Goal: Task Accomplishment & Management: Manage account settings

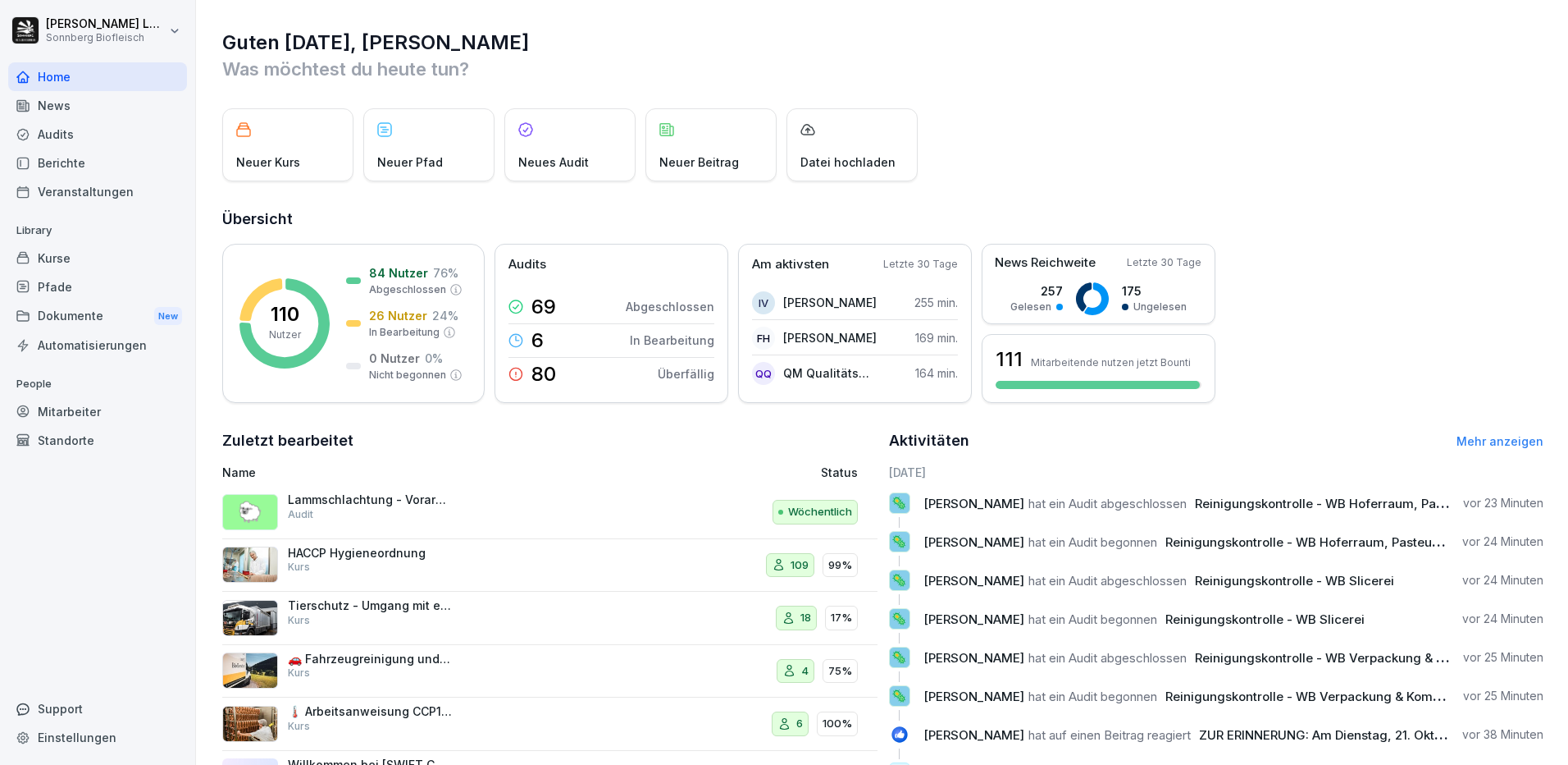
click at [102, 406] on div "Mitarbeiter" at bounding box center [98, 411] width 179 height 29
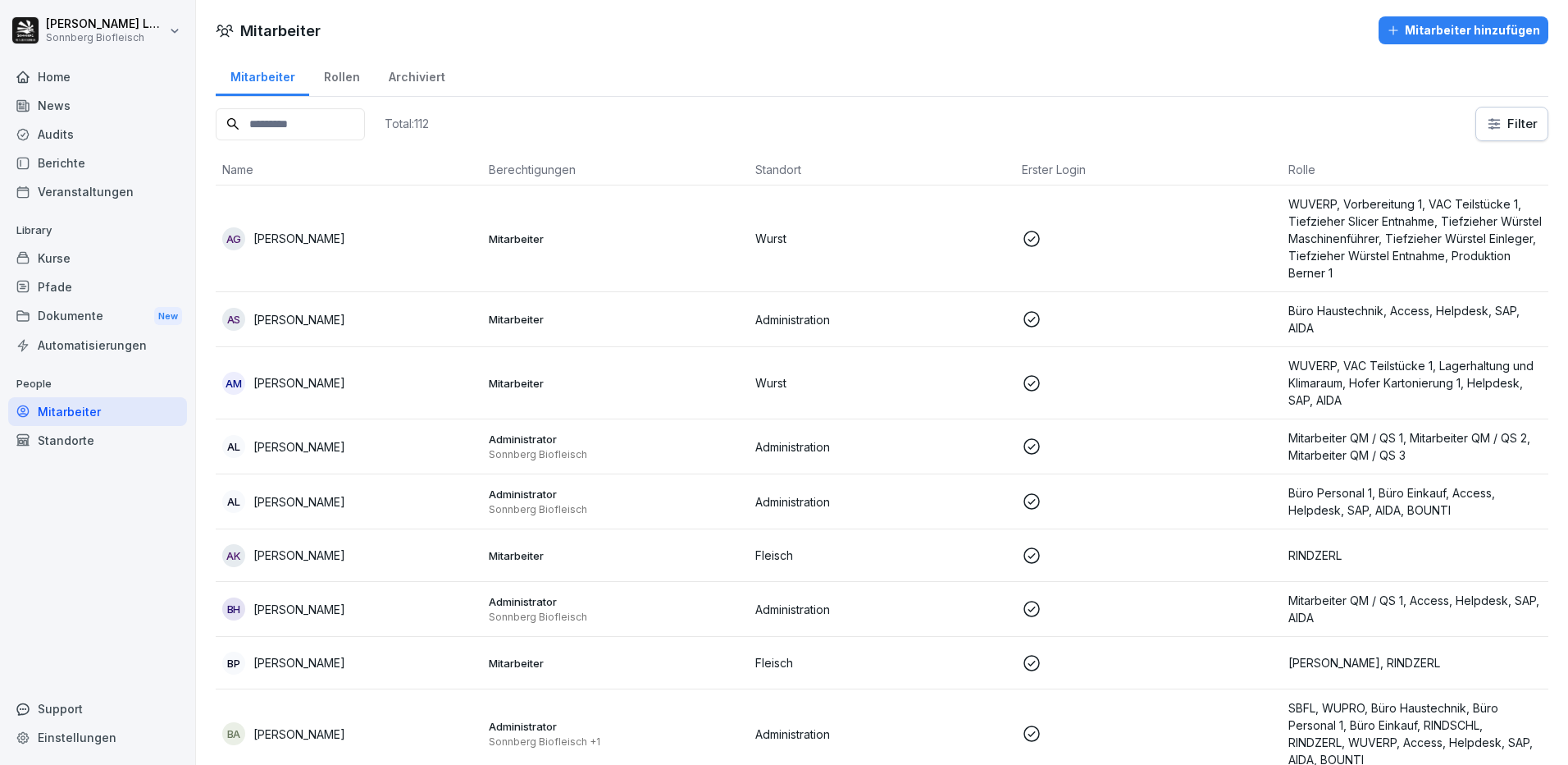
click at [1421, 28] on div "Mitarbeiter hinzufügen" at bounding box center [1463, 30] width 153 height 18
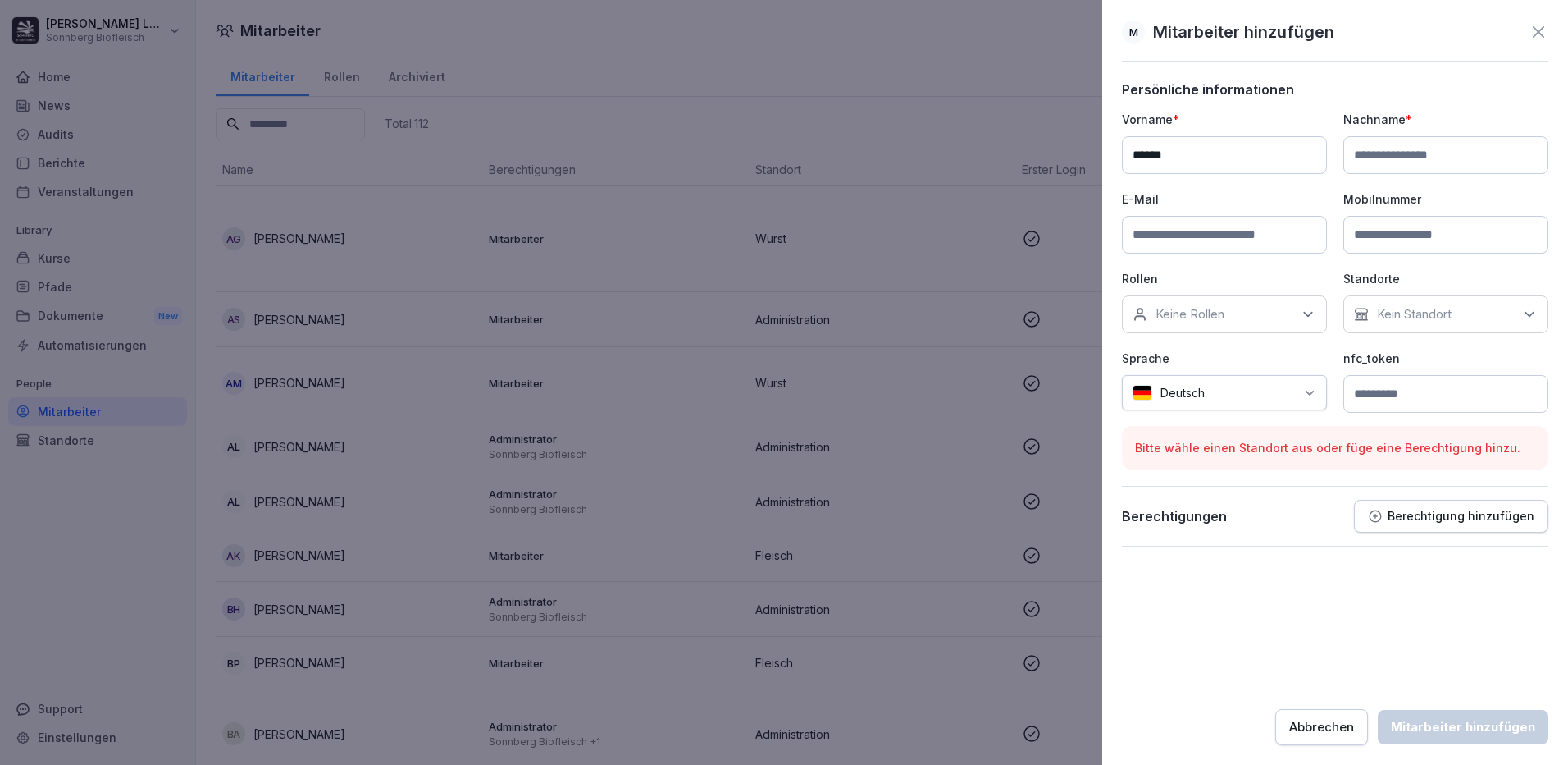
type input "******"
click at [1273, 236] on input at bounding box center [1225, 235] width 205 height 38
paste input "**********"
type input "**********"
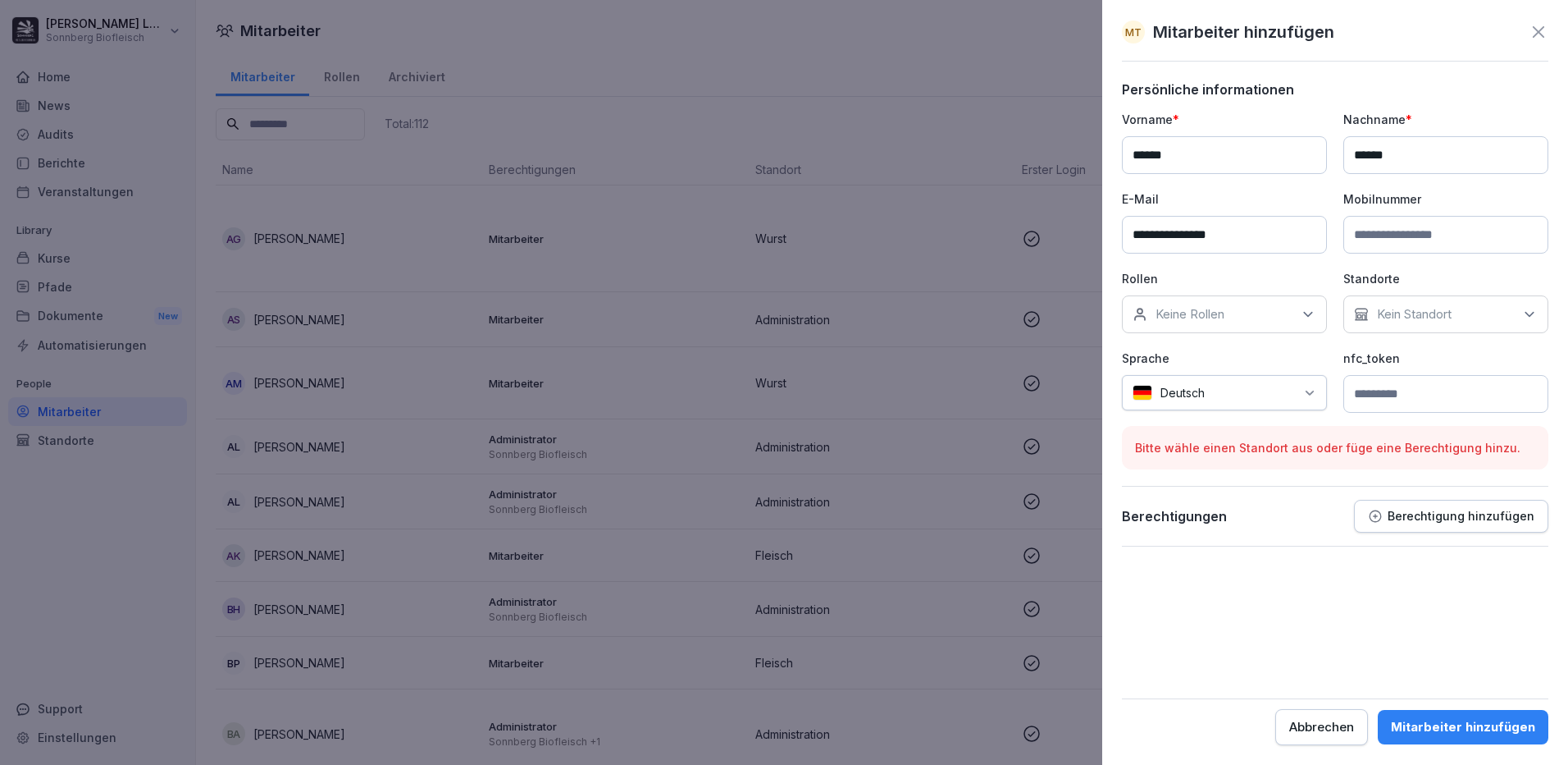
click at [1456, 239] on input at bounding box center [1446, 235] width 205 height 38
type input "**********"
click at [1292, 319] on div "Keine Rollen" at bounding box center [1225, 314] width 205 height 38
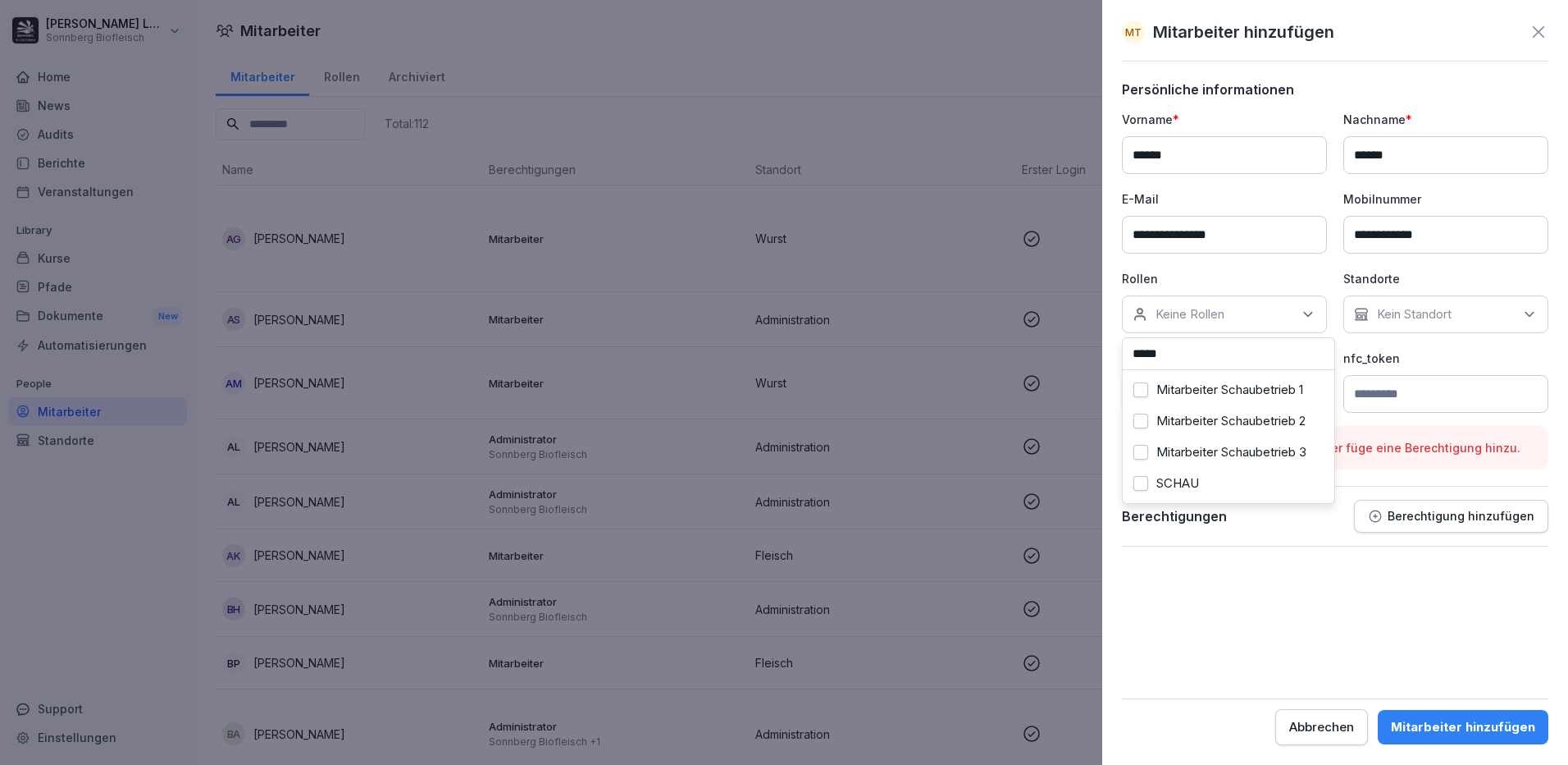
type input "*****"
click at [1274, 397] on div "Mitarbeiter Schaubetrieb 1" at bounding box center [1229, 389] width 203 height 31
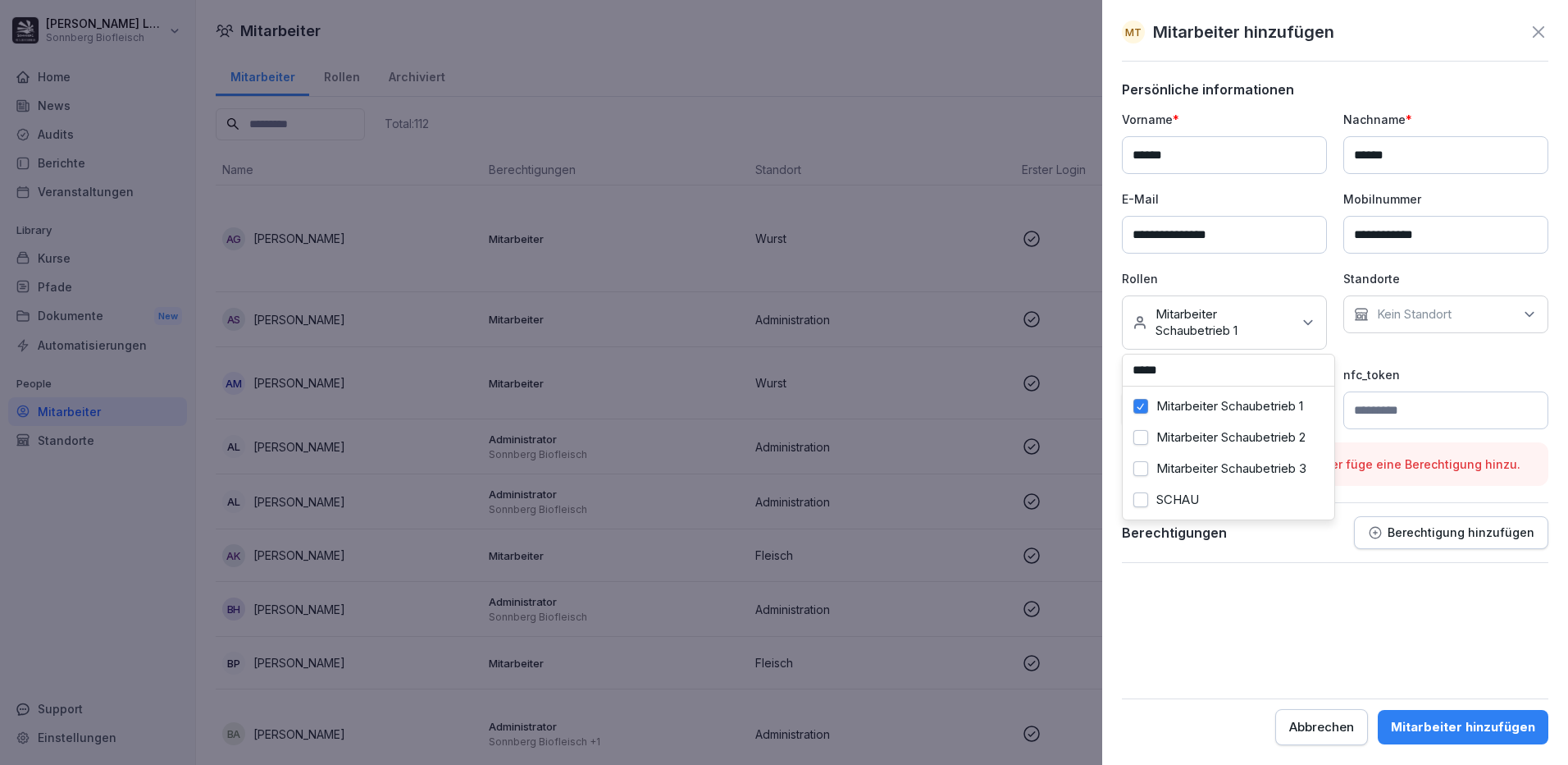
click at [1240, 432] on label "Mitarbeiter Schaubetrieb 2" at bounding box center [1231, 437] width 149 height 15
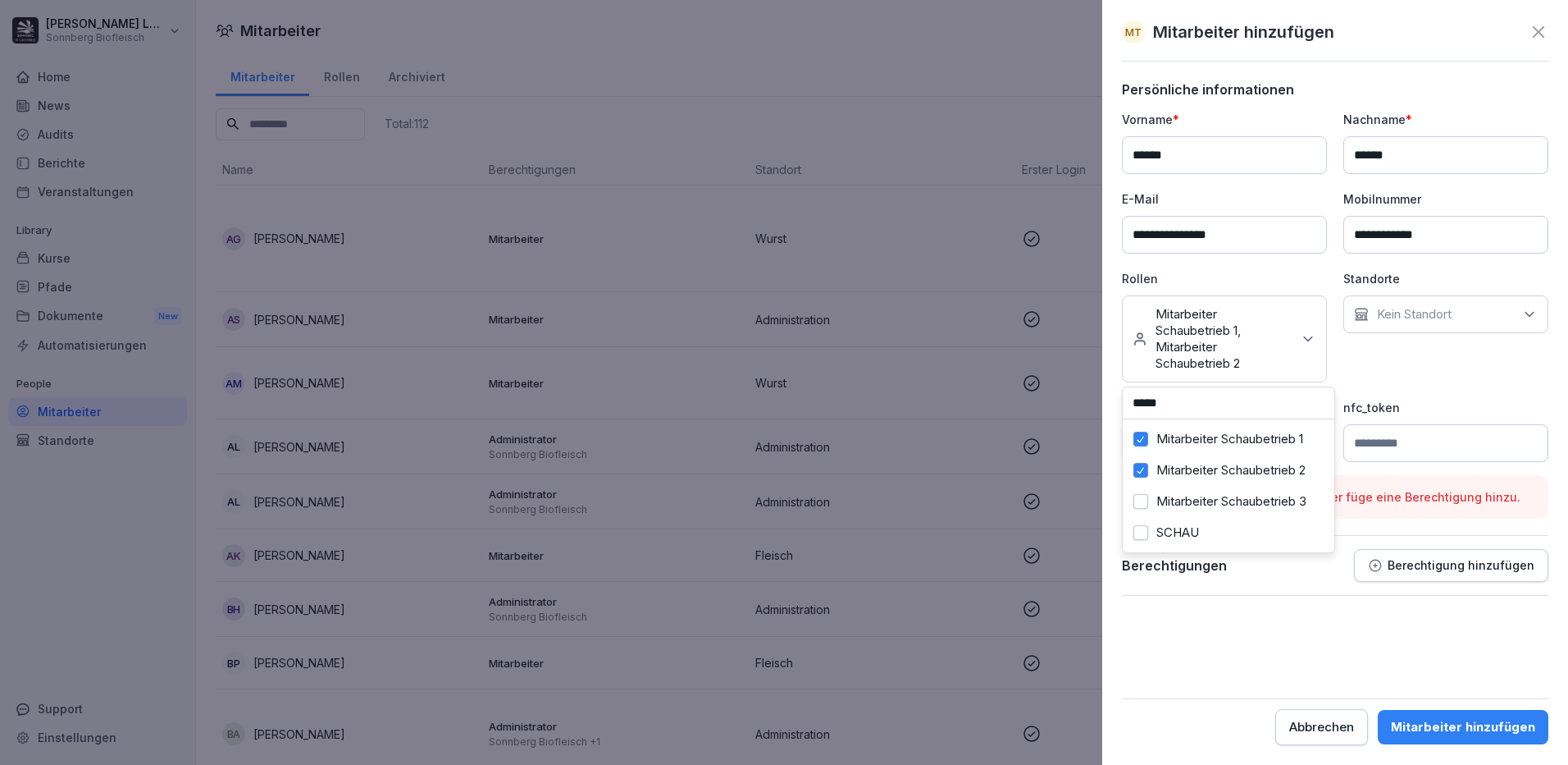
click at [1220, 500] on div "Mitarbeiter Schaubetrieb 3" at bounding box center [1229, 501] width 203 height 31
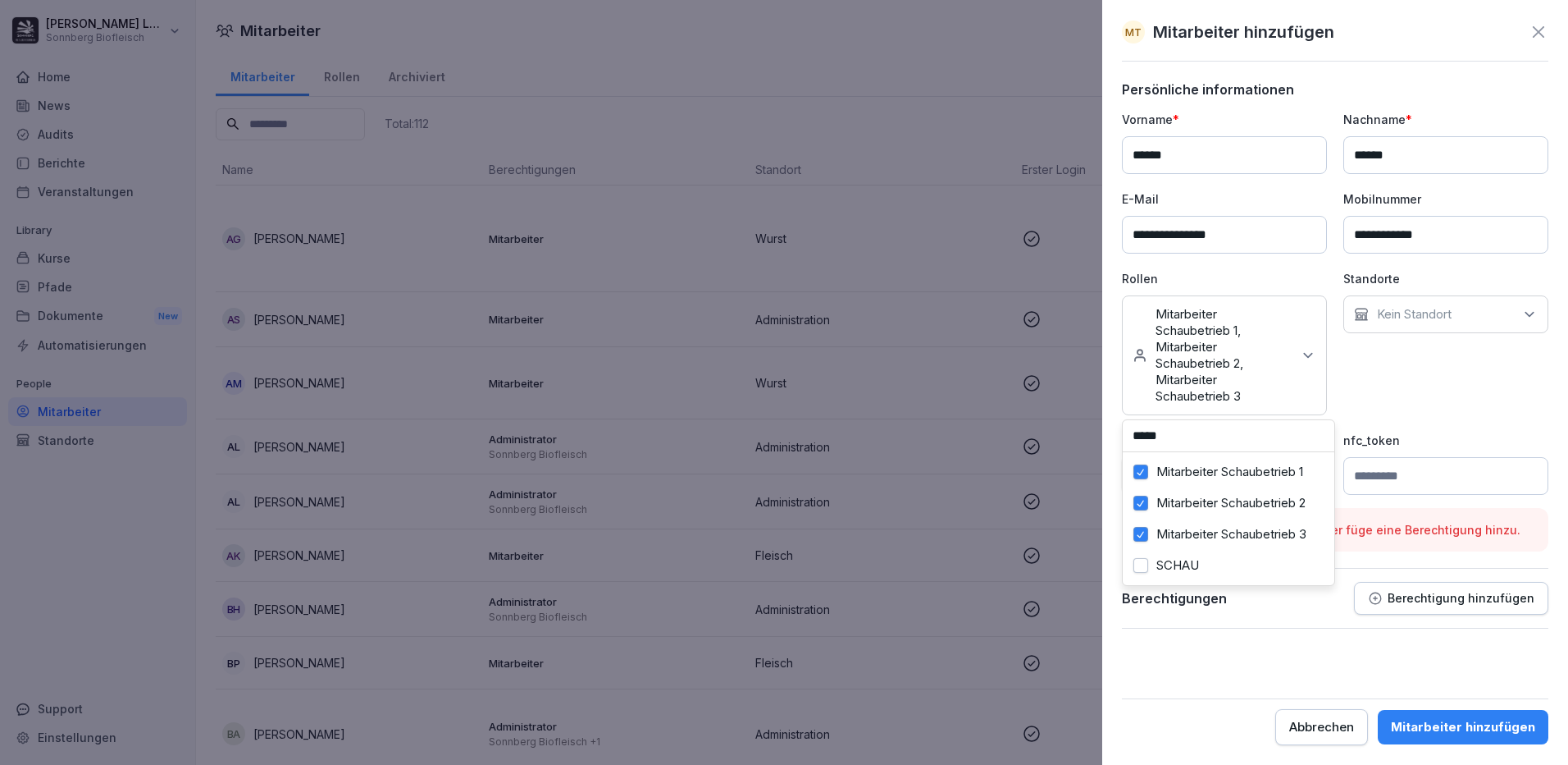
scroll to position [42, 0]
click at [1232, 555] on div "SCHAU" at bounding box center [1229, 565] width 203 height 31
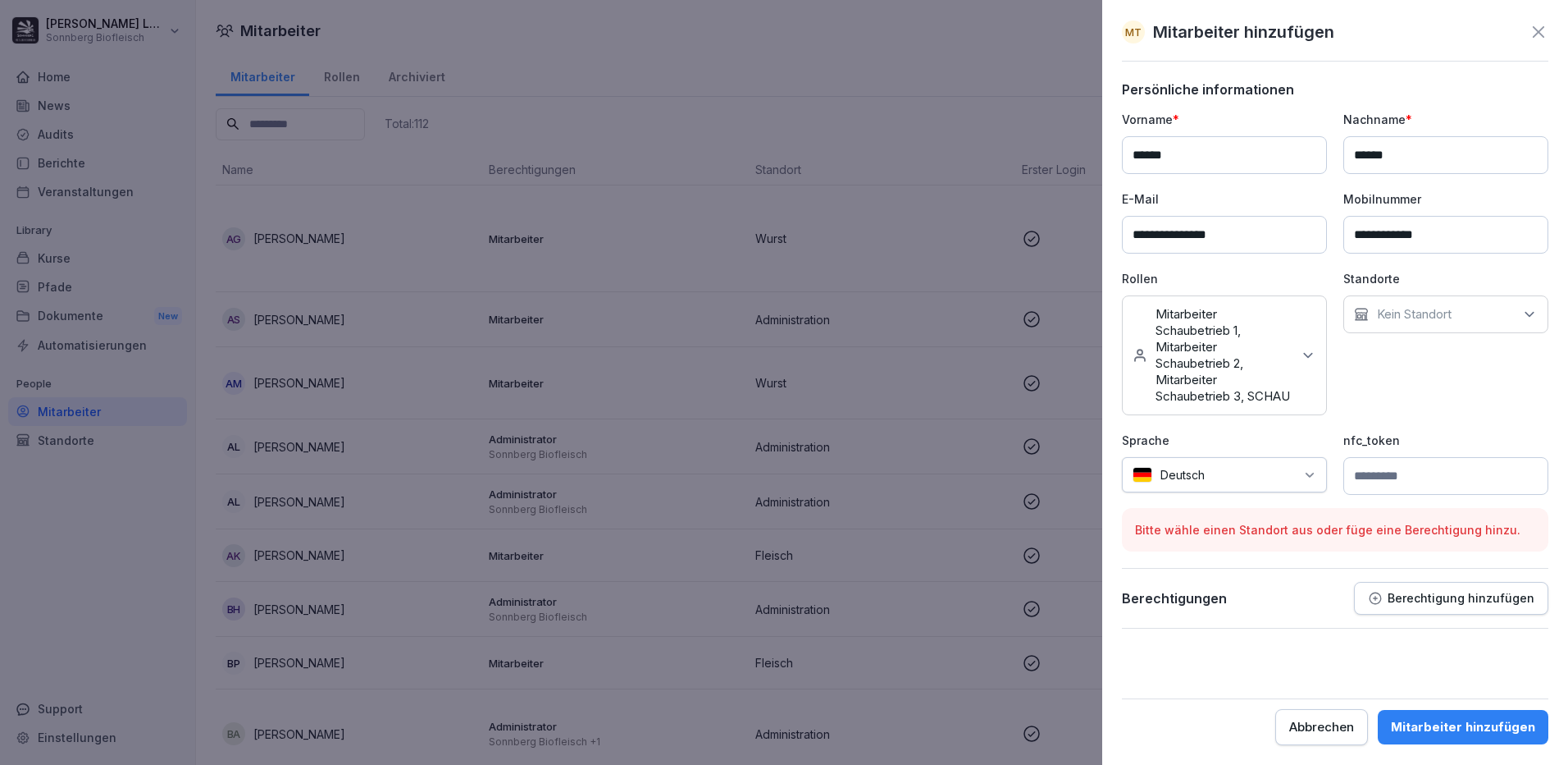
click at [1420, 295] on div "Kein Standort" at bounding box center [1446, 314] width 205 height 38
click at [1272, 448] on p "Sprache" at bounding box center [1225, 439] width 205 height 17
click at [1454, 726] on div "Mitarbeiter hinzufügen" at bounding box center [1462, 727] width 144 height 18
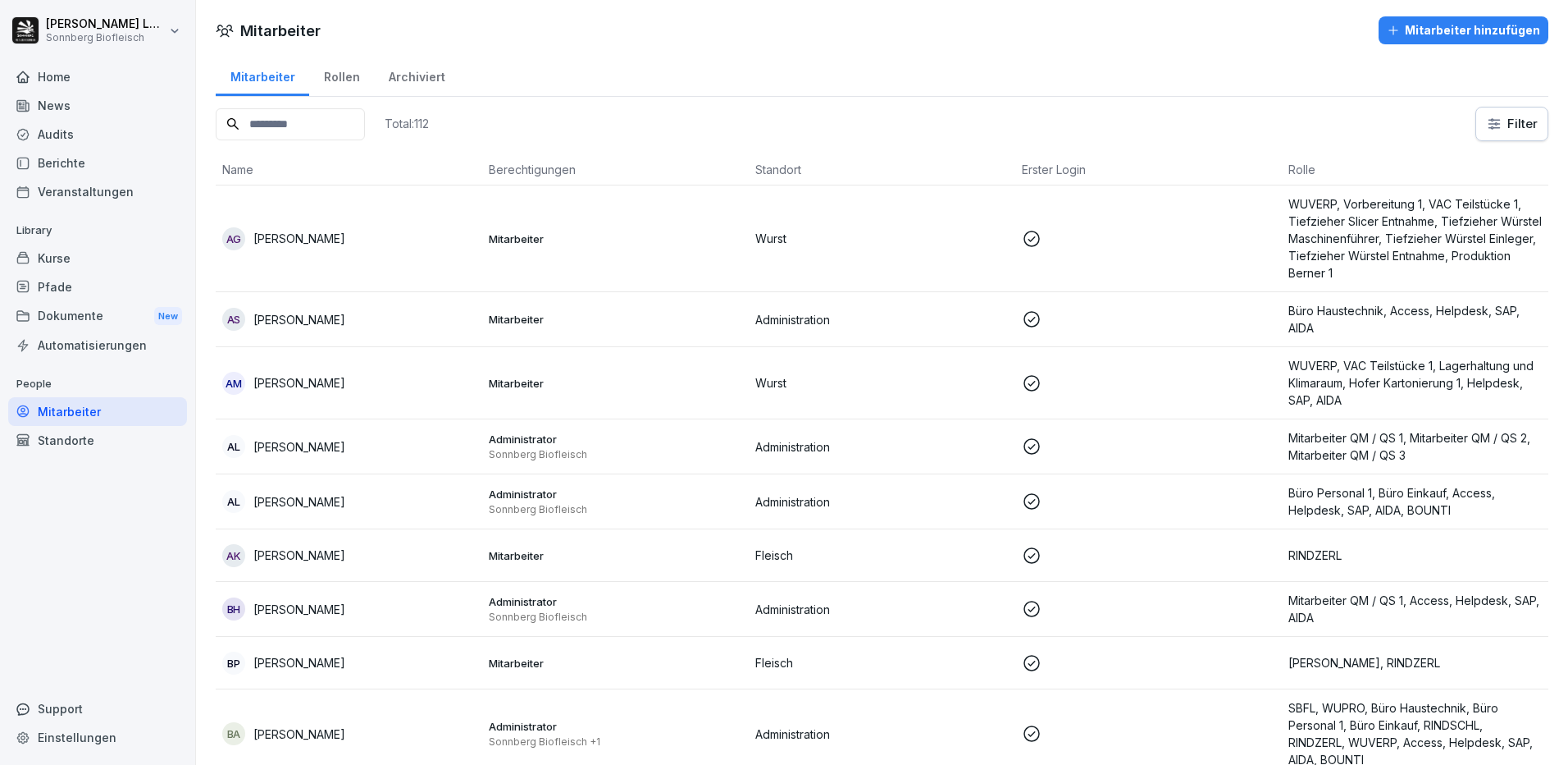
click at [321, 112] on input at bounding box center [291, 125] width 149 height 32
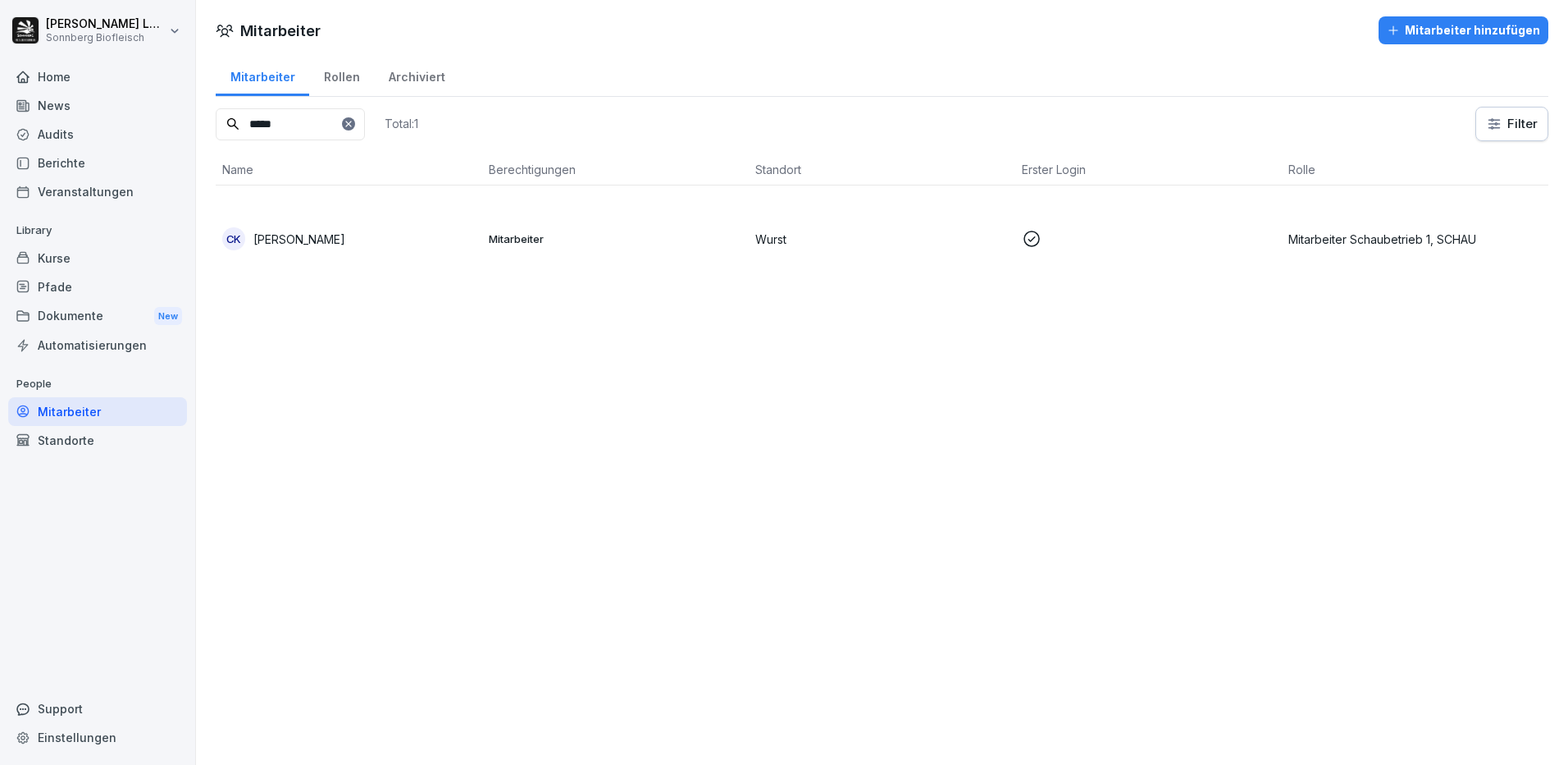
drag, startPoint x: 353, startPoint y: 127, endPoint x: 165, endPoint y: 84, distance: 192.9
click at [165, 84] on div "Anna-Maria Lumetsberger Sonnberg Biofleisch Home News Audits Berichte Veranstal…" at bounding box center [784, 382] width 1568 height 765
type input "*"
type input "******"
click at [443, 222] on td "MT Margit Temper" at bounding box center [349, 238] width 267 height 107
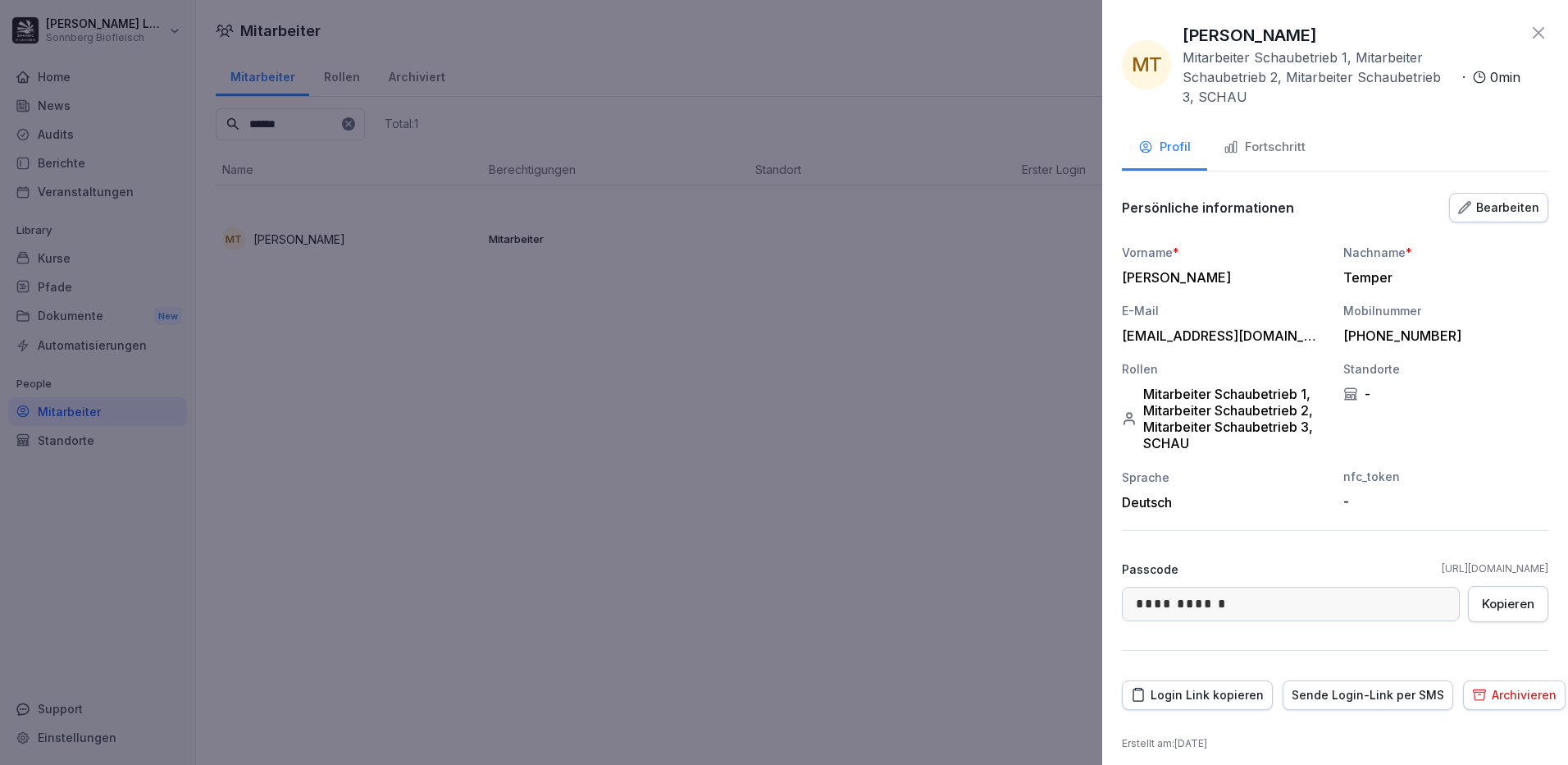
click at [1457, 204] on icon "button" at bounding box center [1463, 207] width 13 height 13
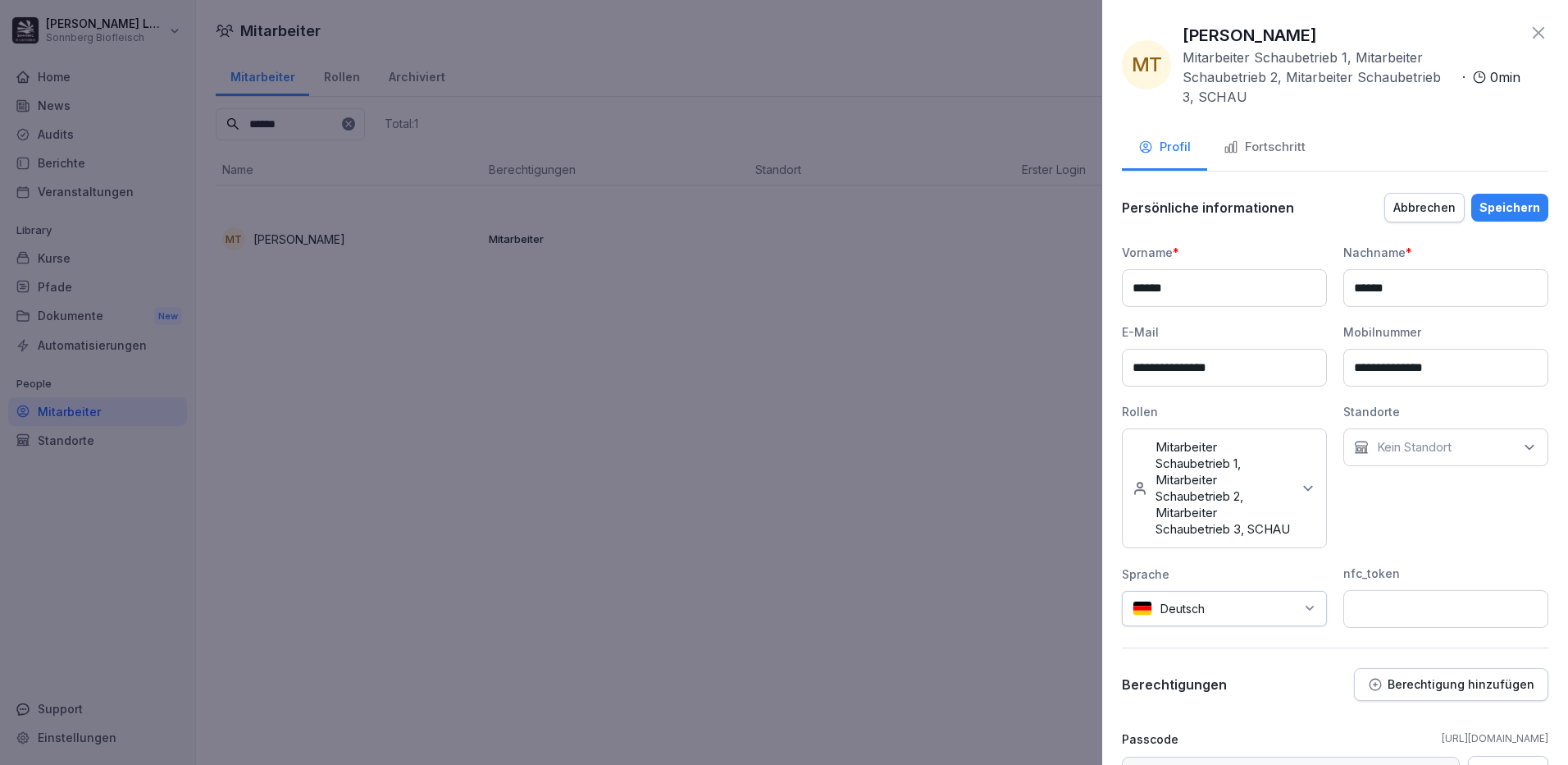
click at [1443, 431] on div "Kein Standort" at bounding box center [1446, 447] width 205 height 38
type input "****"
click at [1360, 515] on button "Wurst" at bounding box center [1356, 522] width 15 height 15
drag, startPoint x: 1514, startPoint y: 205, endPoint x: 1500, endPoint y: 300, distance: 96.0
click at [1512, 205] on div "Speichern" at bounding box center [1509, 207] width 61 height 18
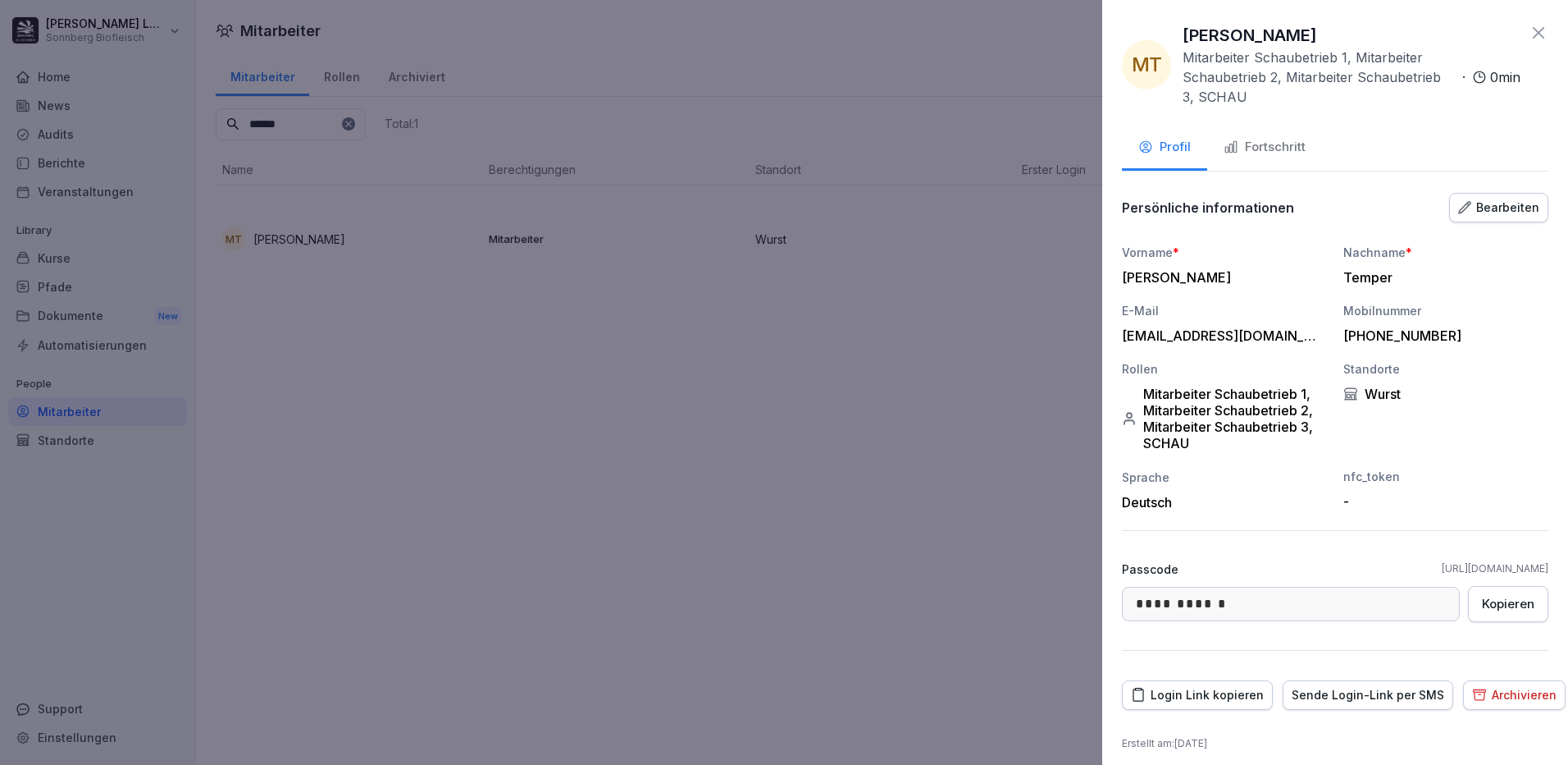
scroll to position [9, 0]
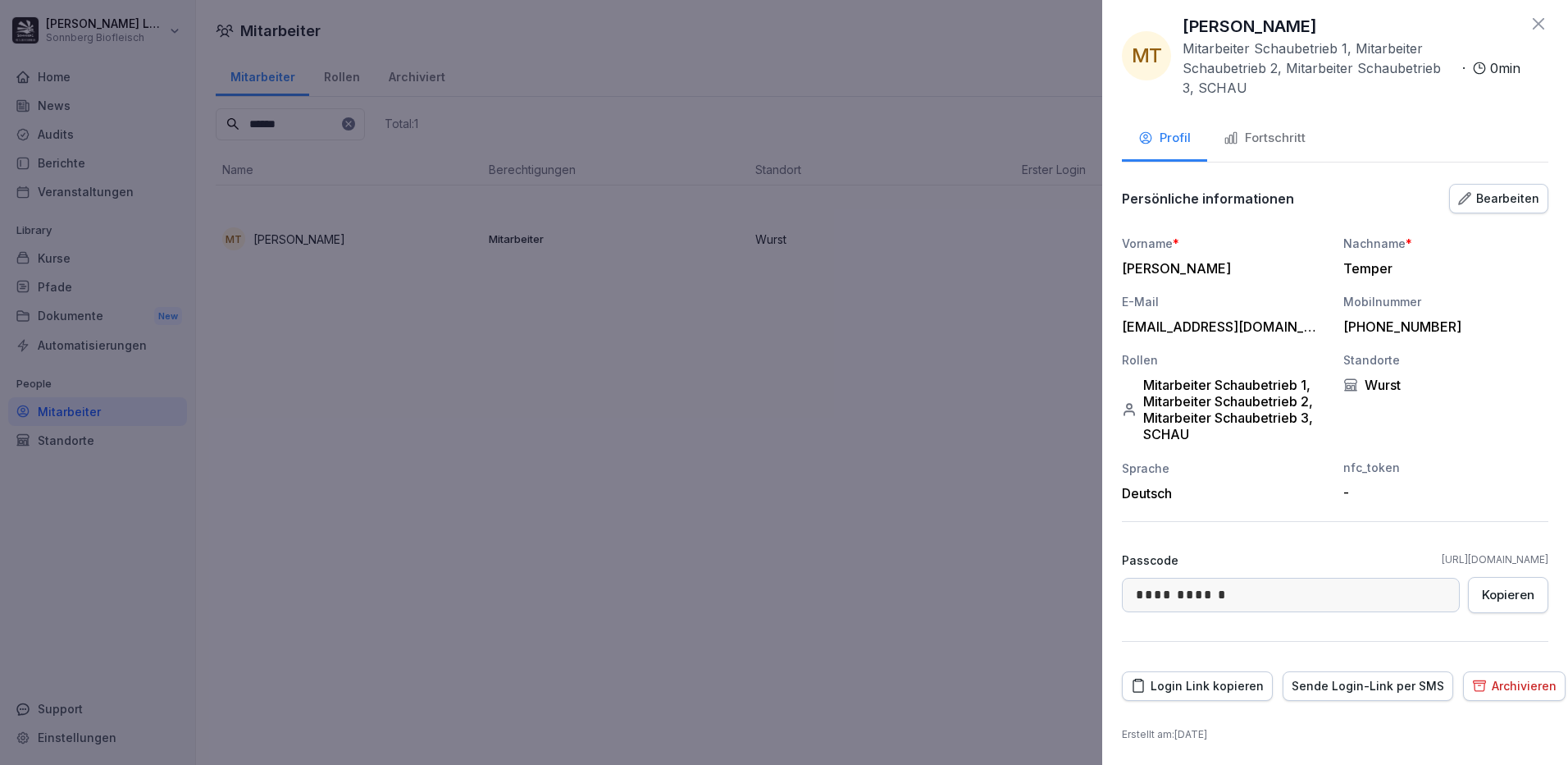
click at [1356, 329] on div "+4966473682669" at bounding box center [1442, 327] width 197 height 16
click at [1472, 199] on div "Bearbeiten" at bounding box center [1498, 198] width 82 height 18
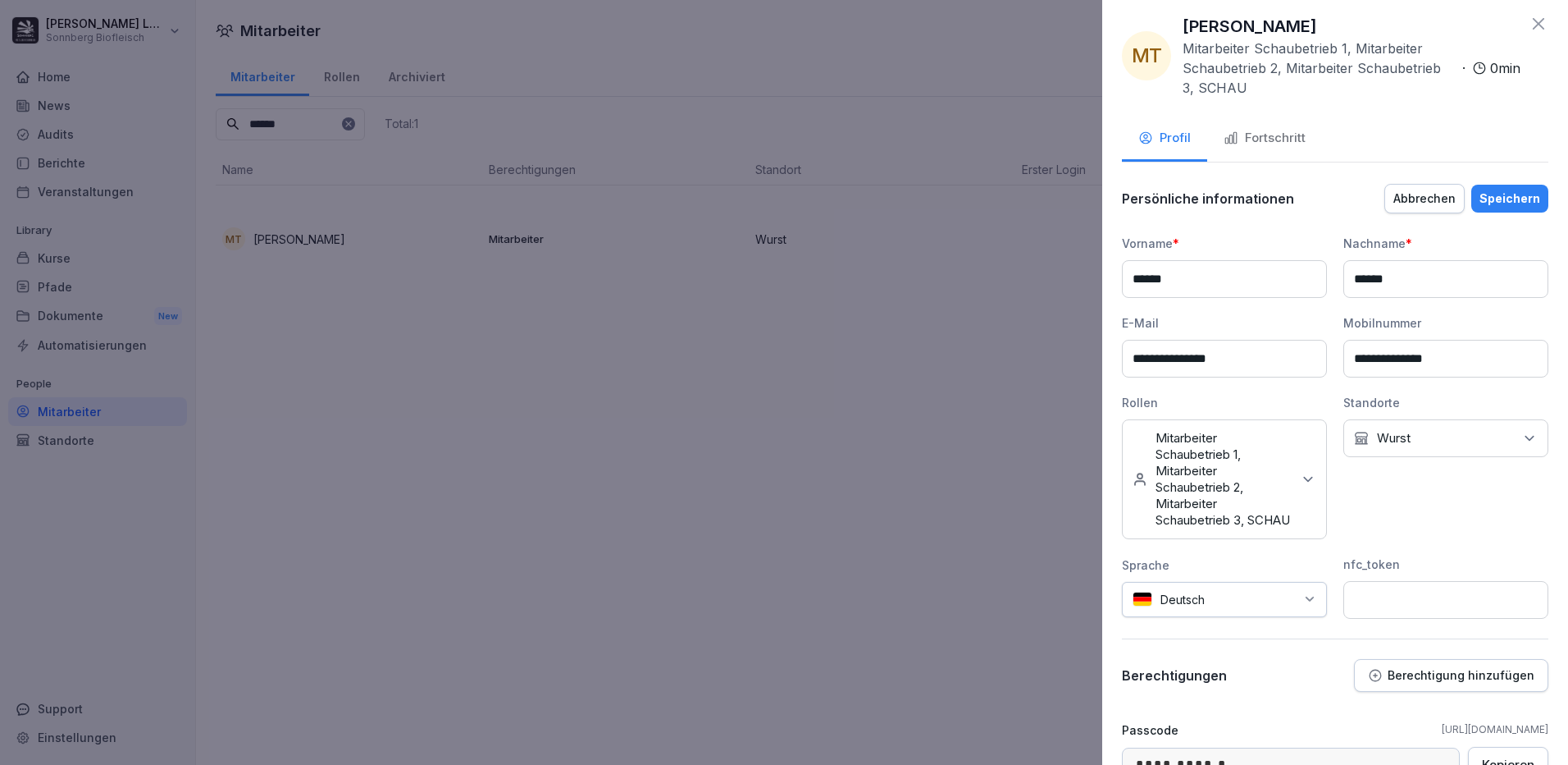
click at [1366, 361] on input "**********" at bounding box center [1446, 359] width 205 height 38
type input "**********"
click at [1494, 202] on div "Speichern" at bounding box center [1509, 198] width 61 height 18
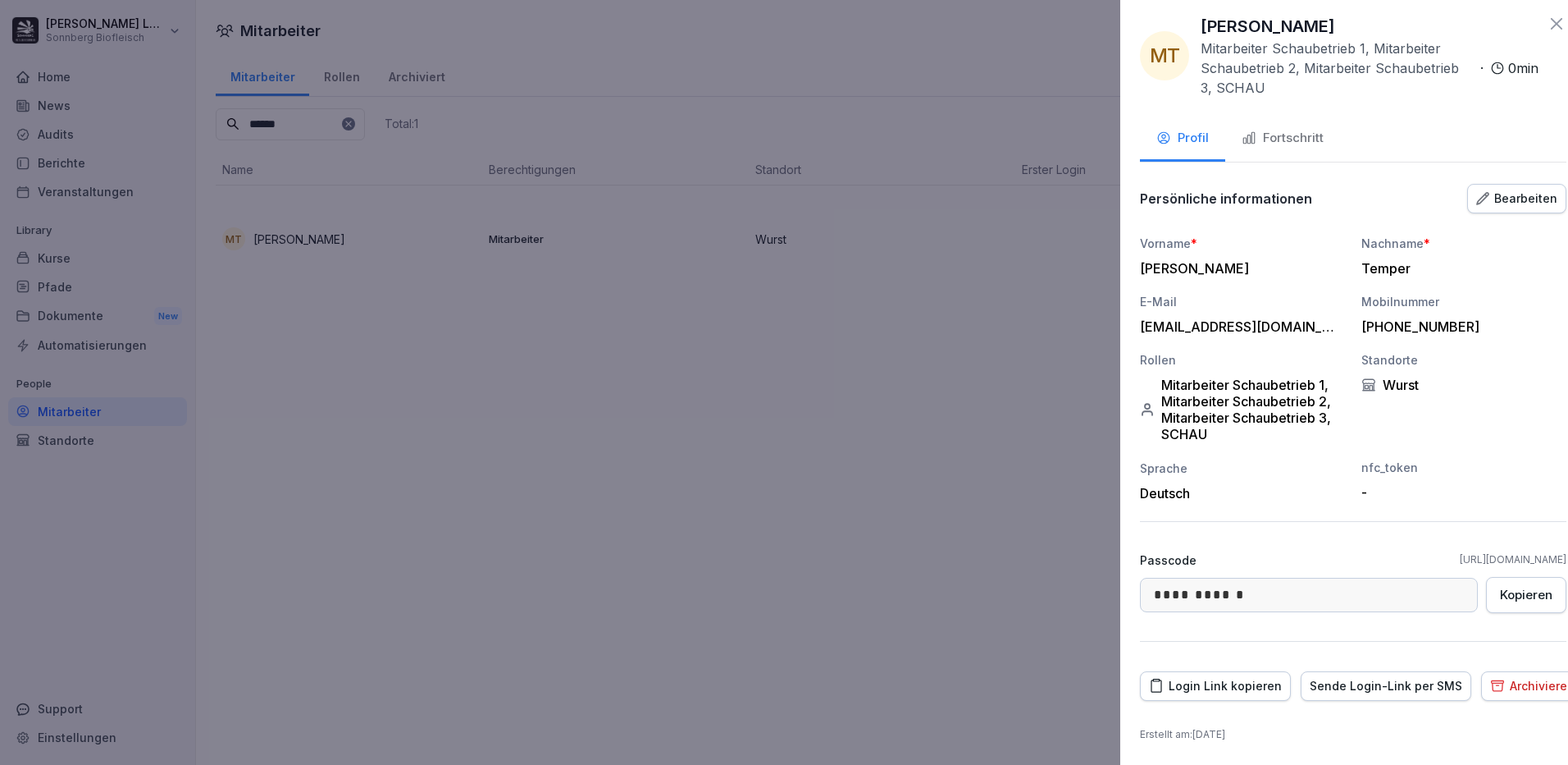
click at [689, 361] on div at bounding box center [784, 382] width 1568 height 765
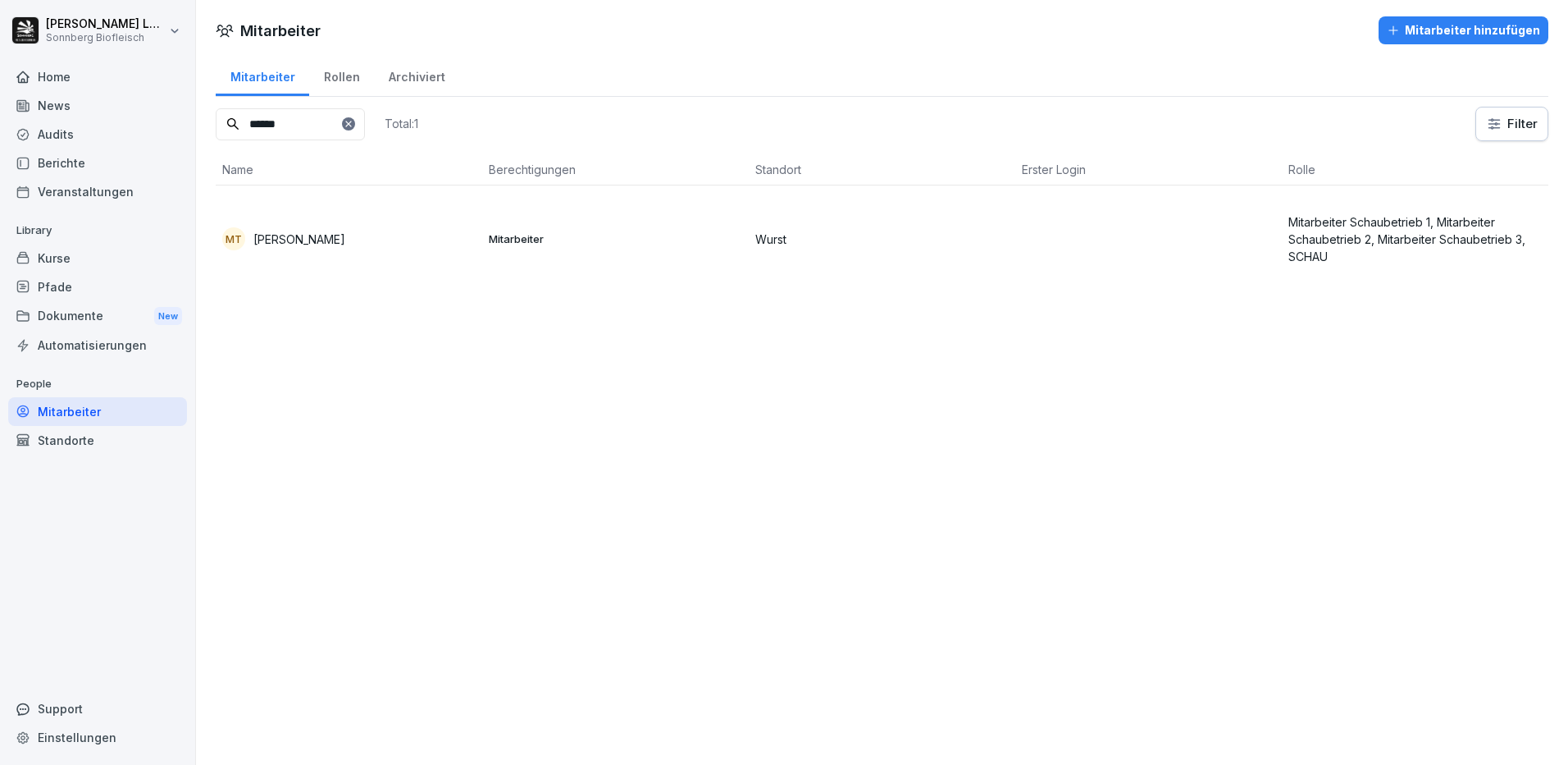
click at [302, 118] on input "******" at bounding box center [291, 125] width 149 height 32
drag, startPoint x: 302, startPoint y: 118, endPoint x: 163, endPoint y: 106, distance: 139.5
click at [163, 106] on div "Anna-Maria Lumetsberger Sonnberg Biofleisch Home News Audits Berichte Veranstal…" at bounding box center [784, 382] width 1568 height 765
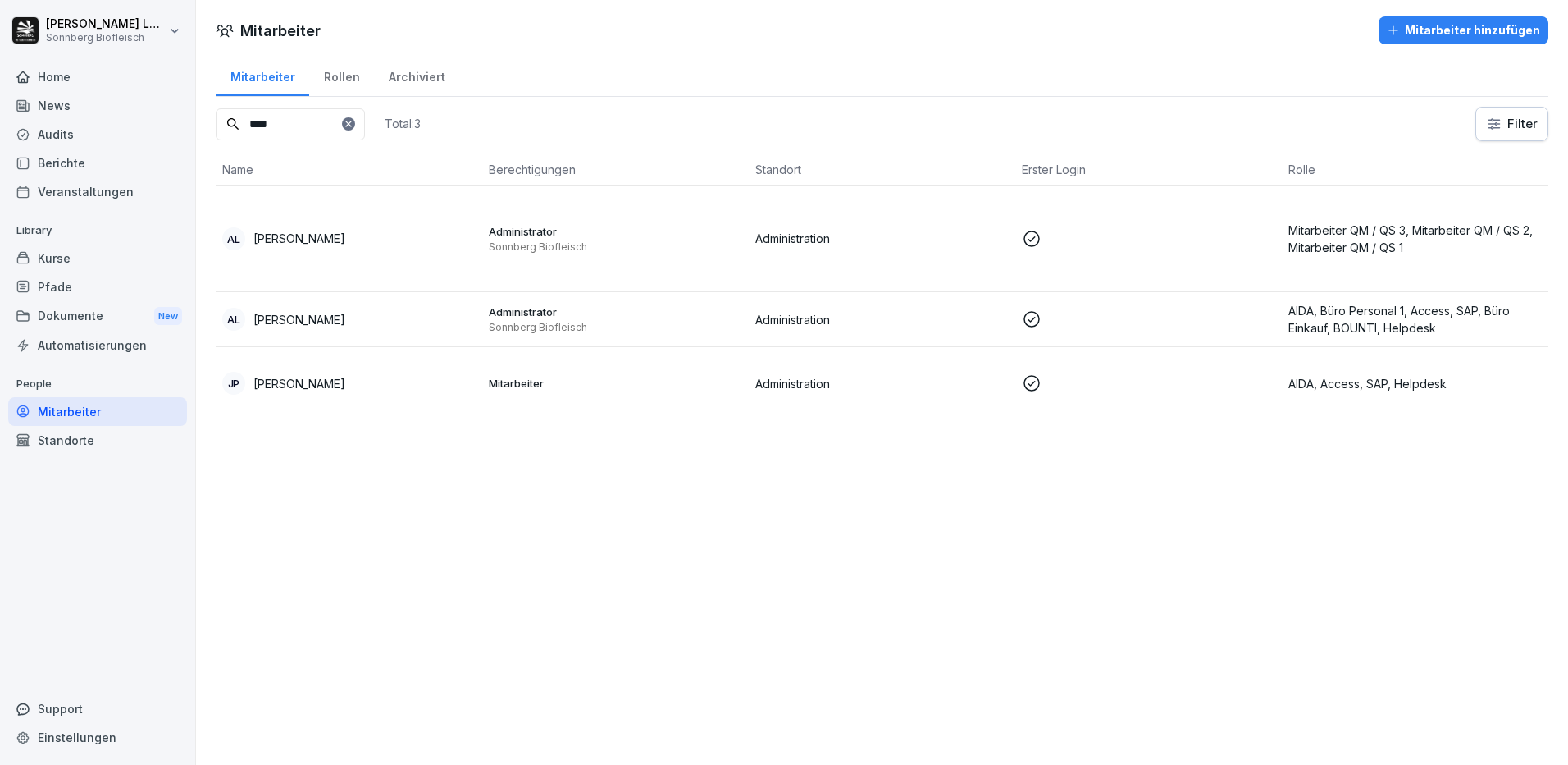
type input "****"
click at [365, 231] on div "AL Anna Lumetsberger" at bounding box center [348, 238] width 253 height 23
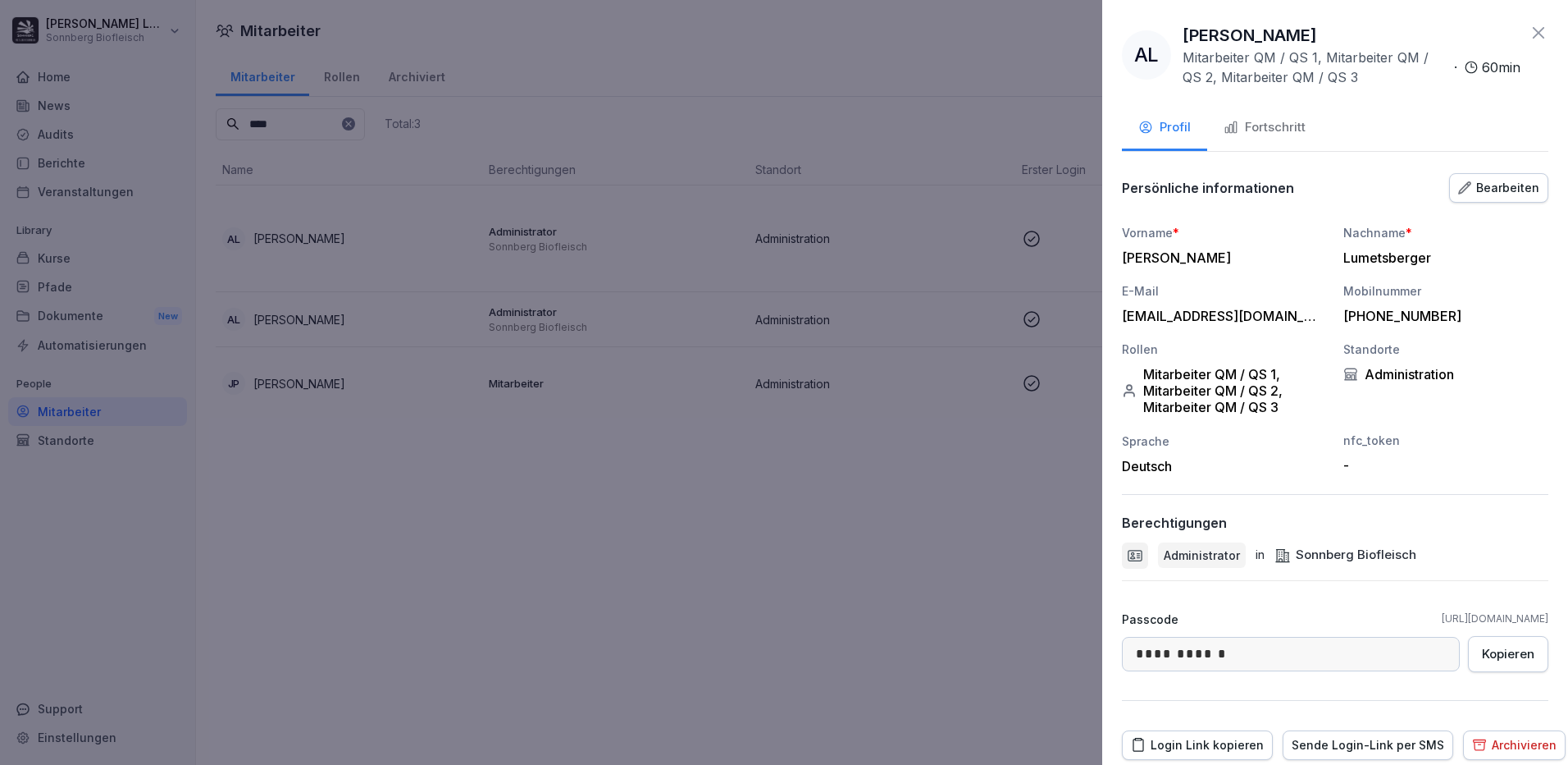
click at [1528, 26] on icon at bounding box center [1538, 33] width 20 height 20
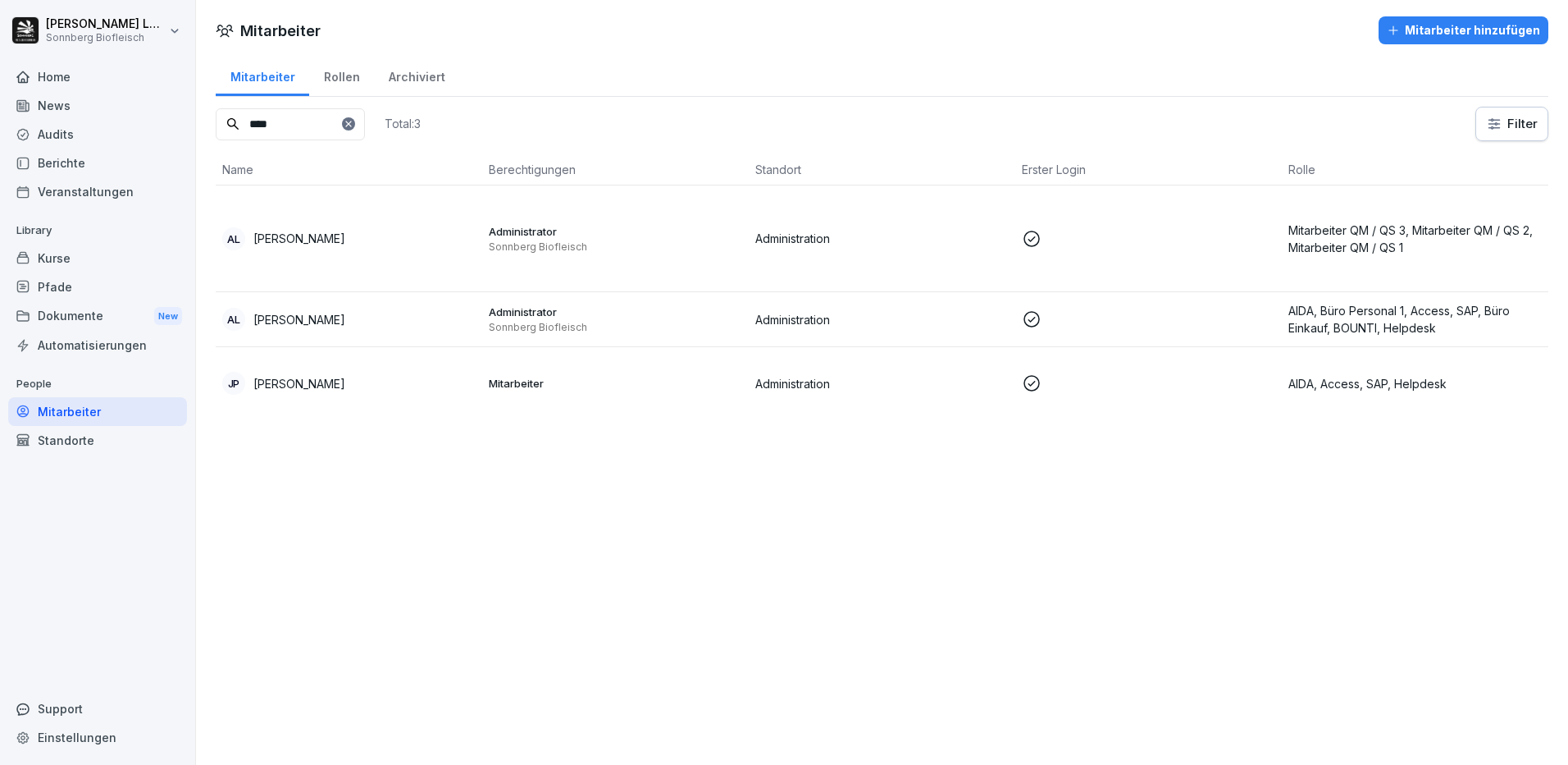
click at [461, 404] on td "JP Johanna Prandstätter" at bounding box center [349, 382] width 267 height 72
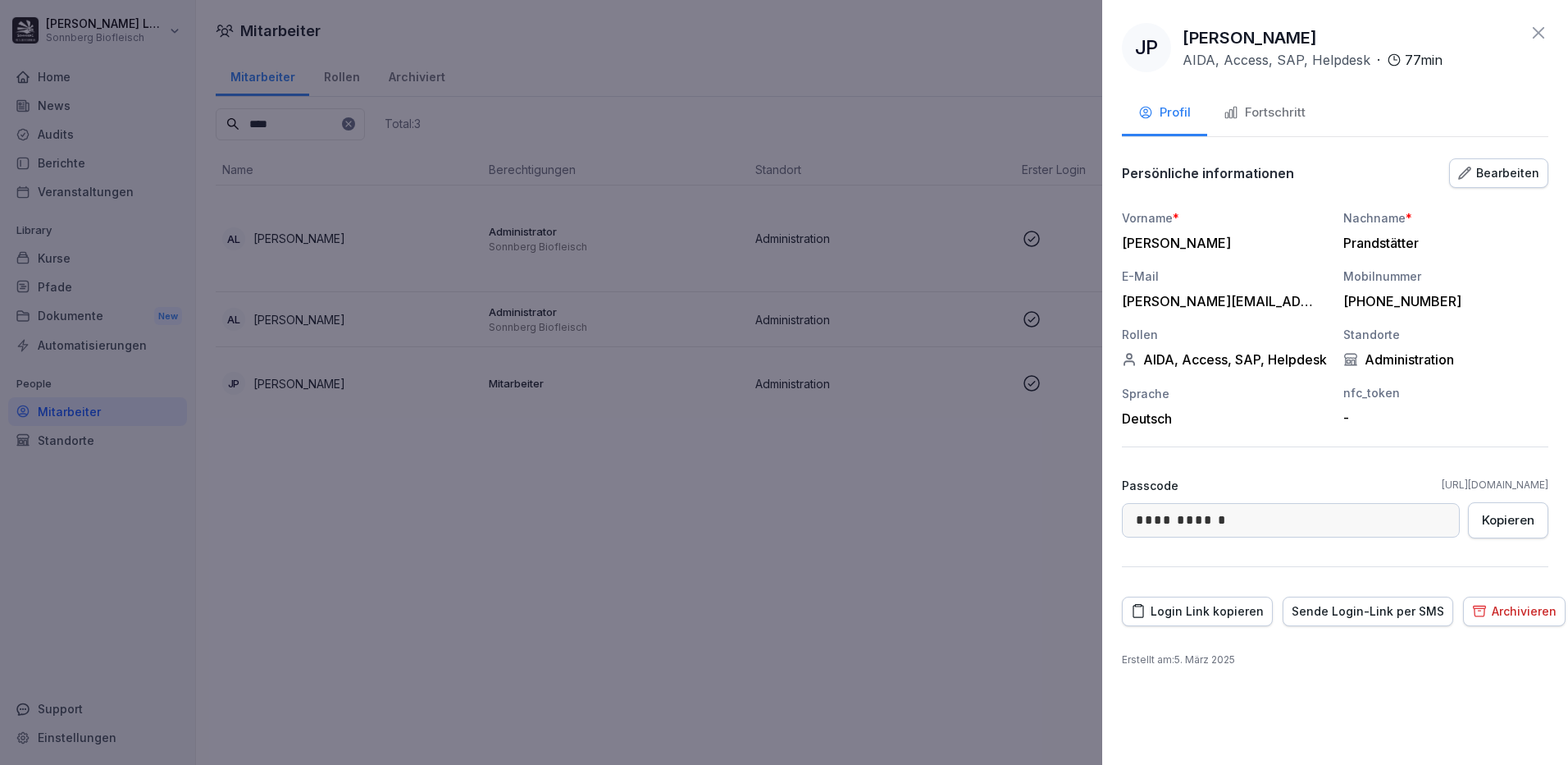
click at [1541, 36] on icon at bounding box center [1538, 33] width 12 height 12
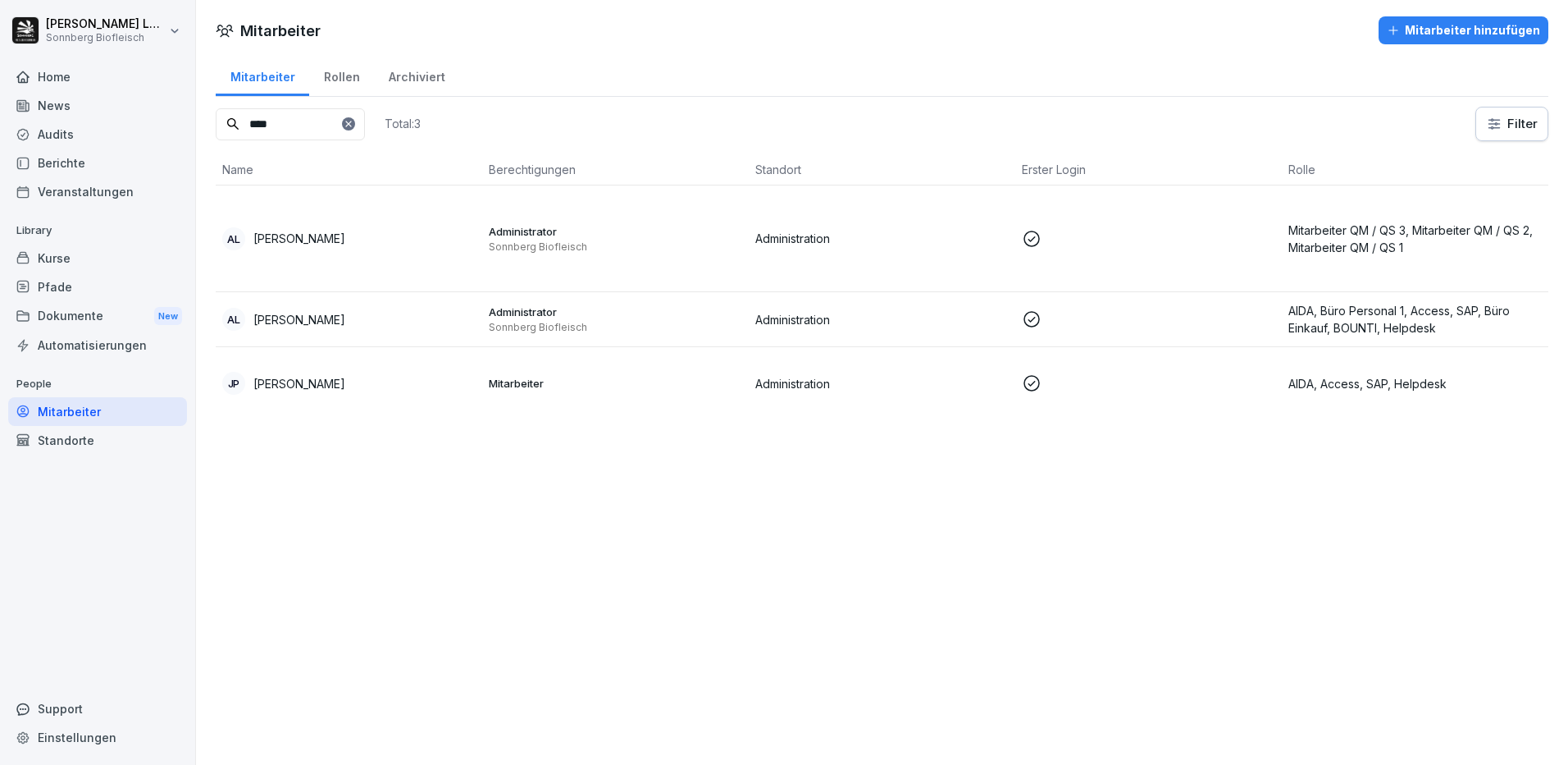
click at [435, 318] on div "AL Anna-Maria Lumetsberger" at bounding box center [348, 319] width 253 height 23
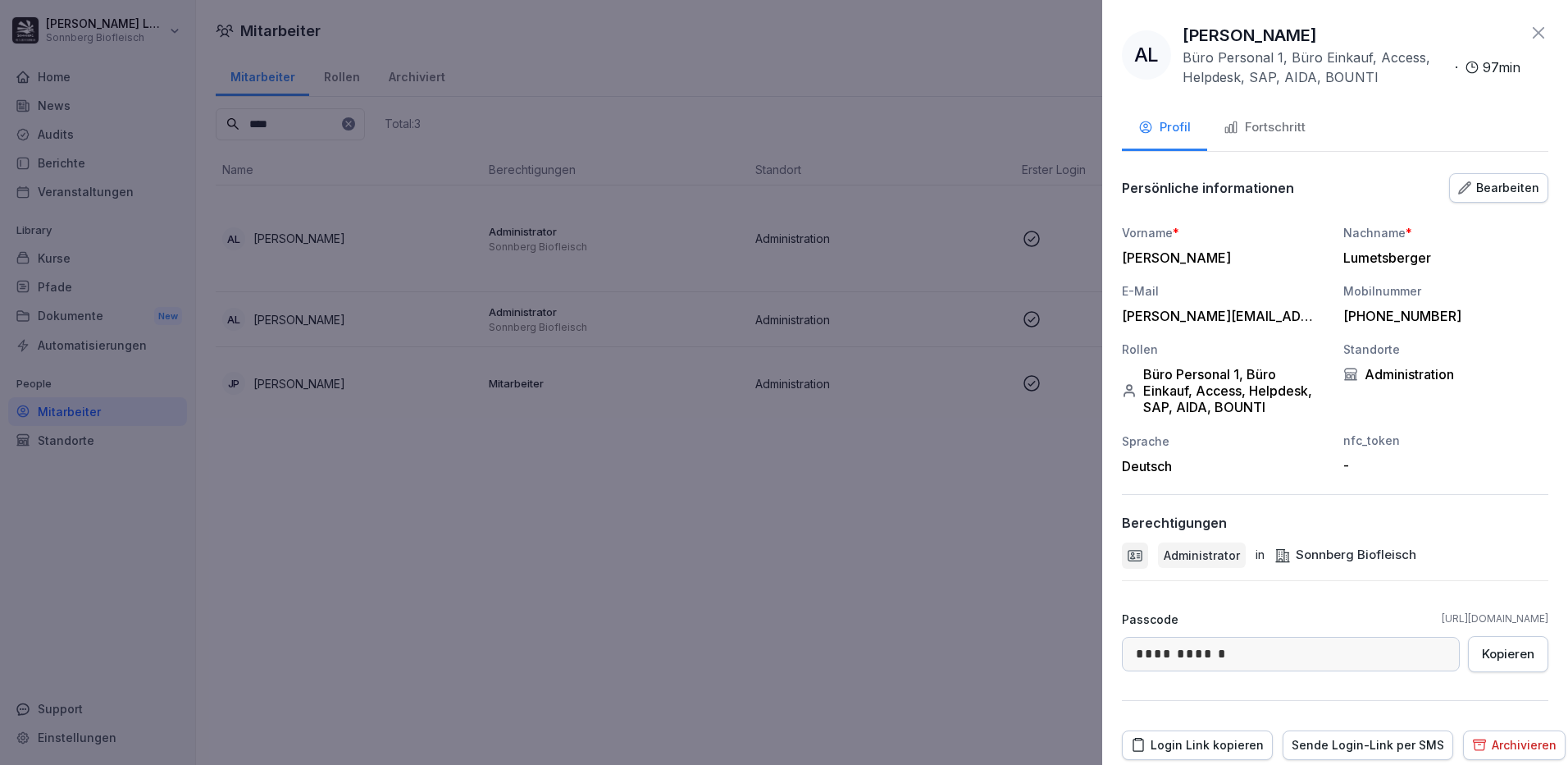
click at [1534, 32] on icon at bounding box center [1538, 33] width 20 height 20
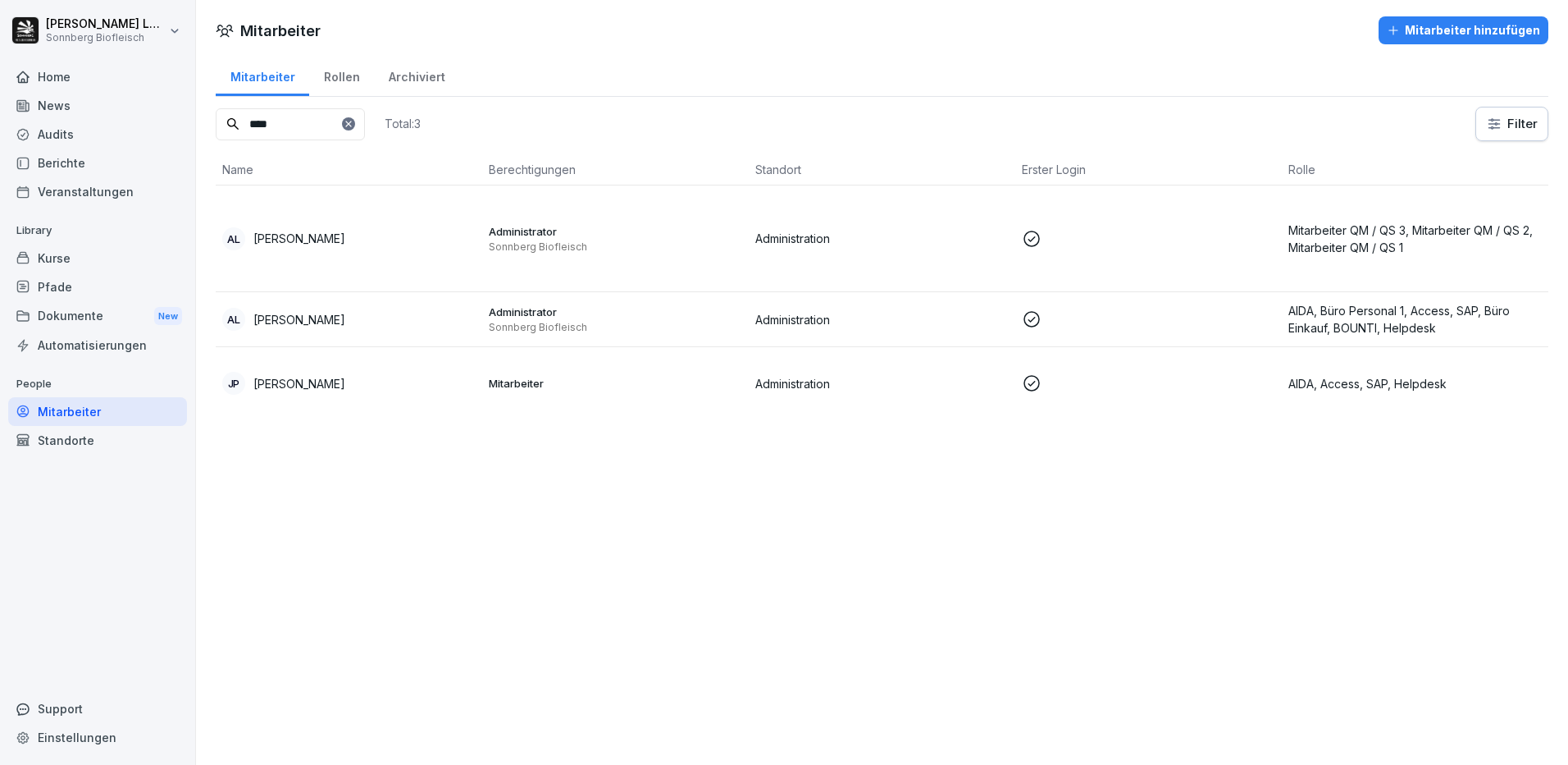
click at [330, 227] on div "AL Anna Lumetsberger" at bounding box center [348, 238] width 253 height 23
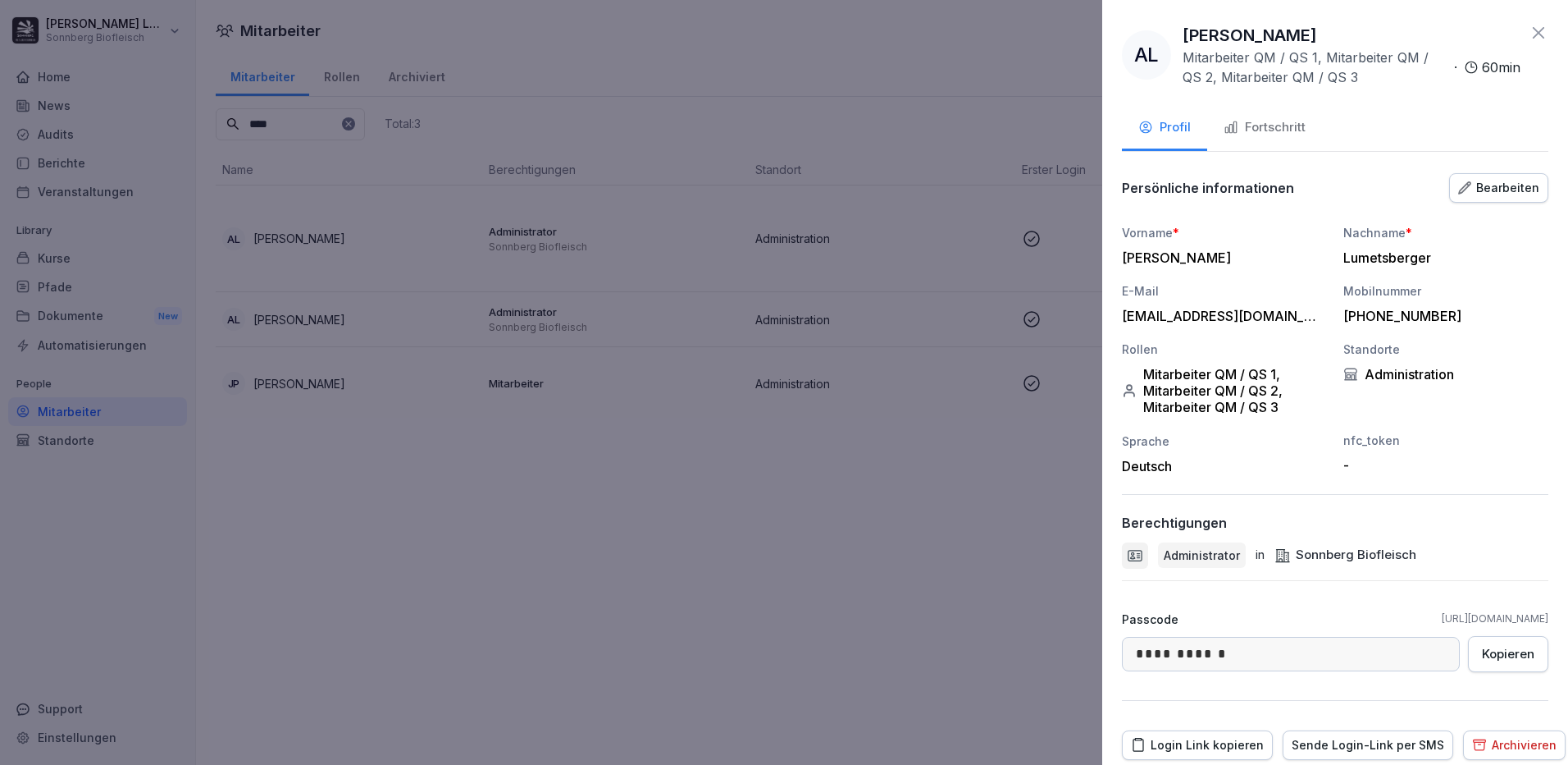
click at [1532, 30] on icon at bounding box center [1538, 33] width 12 height 12
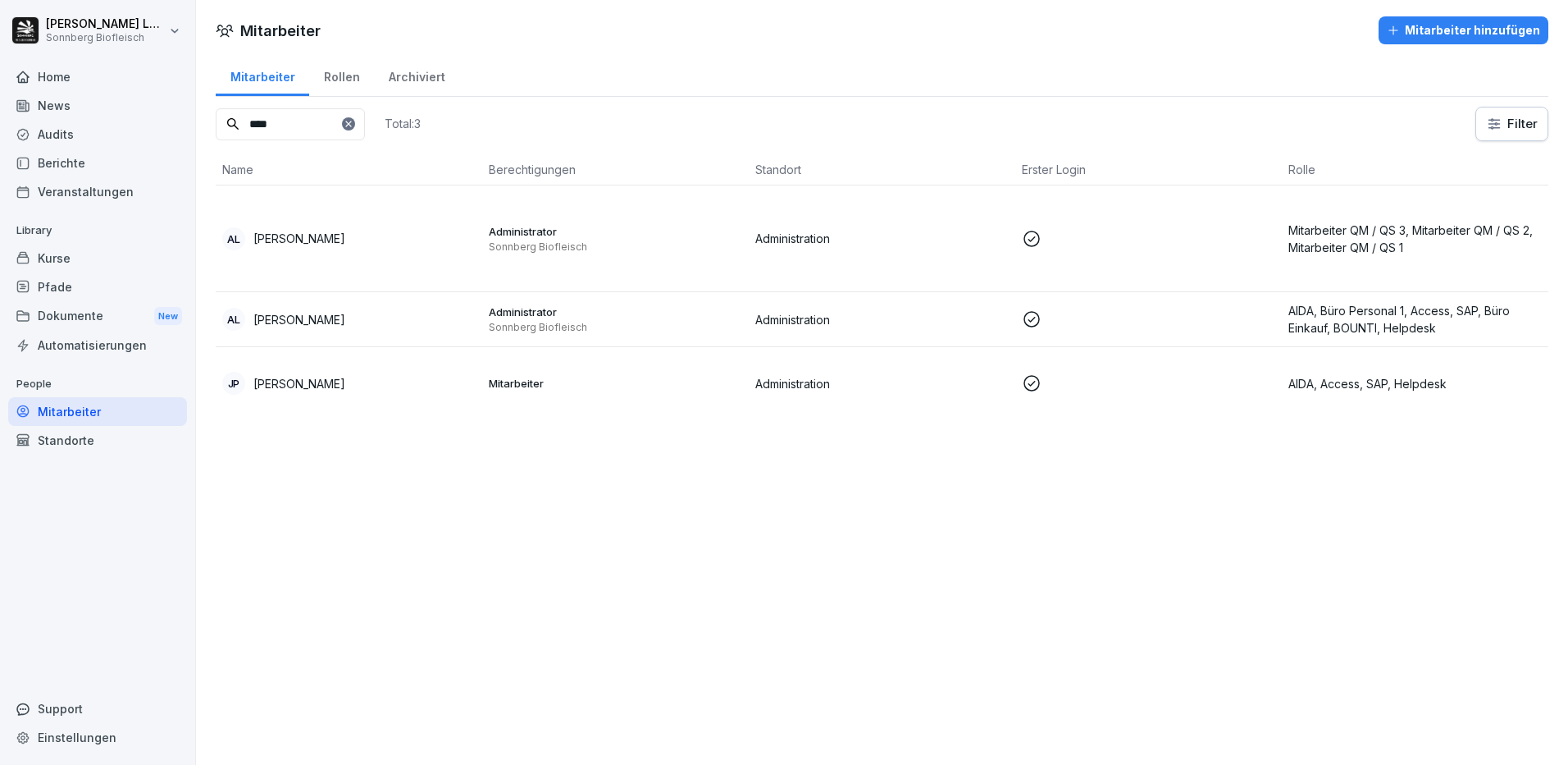
click at [552, 517] on div "Mitarbeiter Mitarbeiter hinzufügen Mitarbeiter Rollen Archiviert **** Total: 3 …" at bounding box center [882, 382] width 1372 height 765
click at [72, 298] on div "Pfade" at bounding box center [98, 286] width 179 height 29
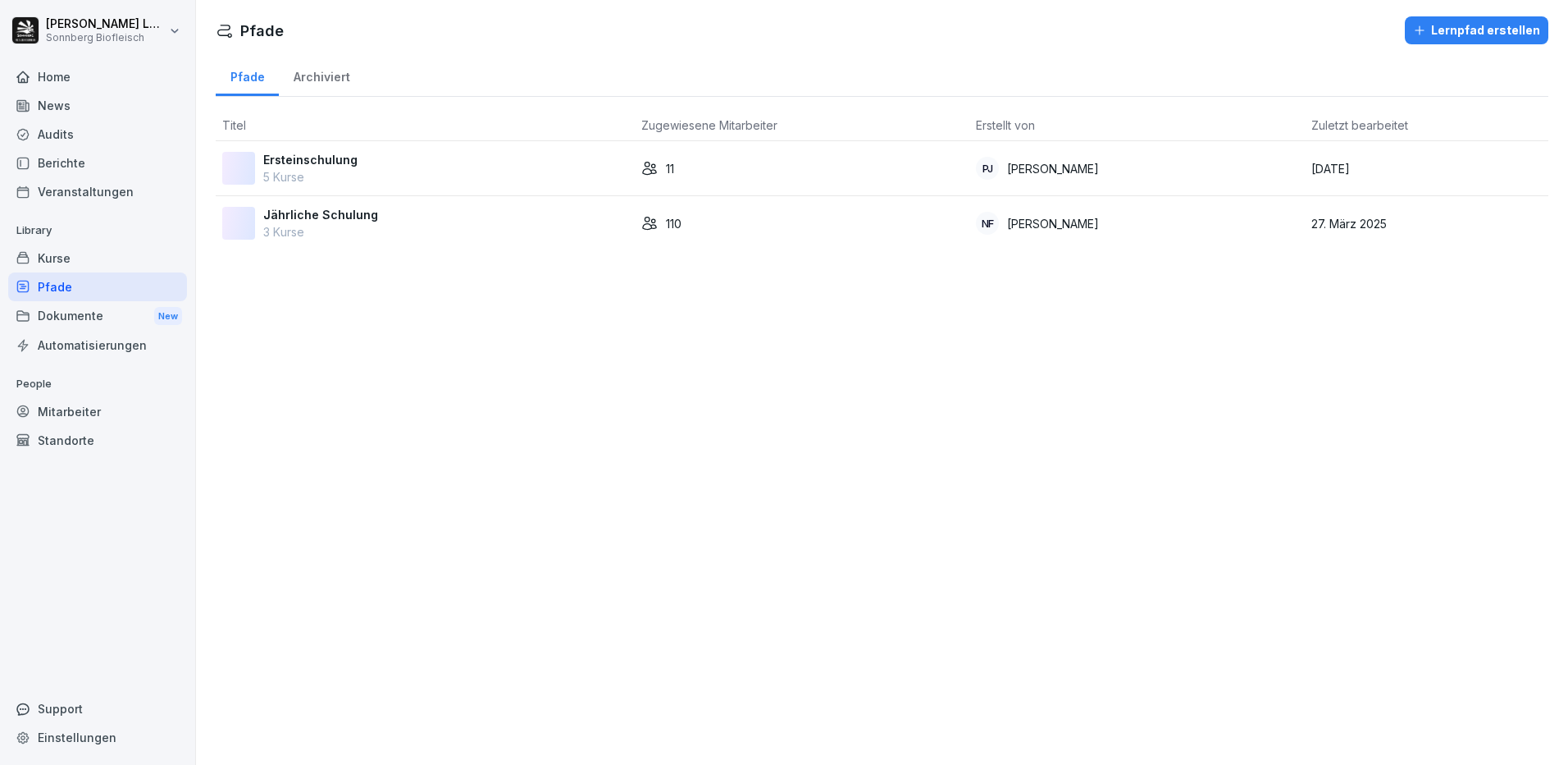
click at [309, 173] on p "5 Kurse" at bounding box center [310, 176] width 95 height 17
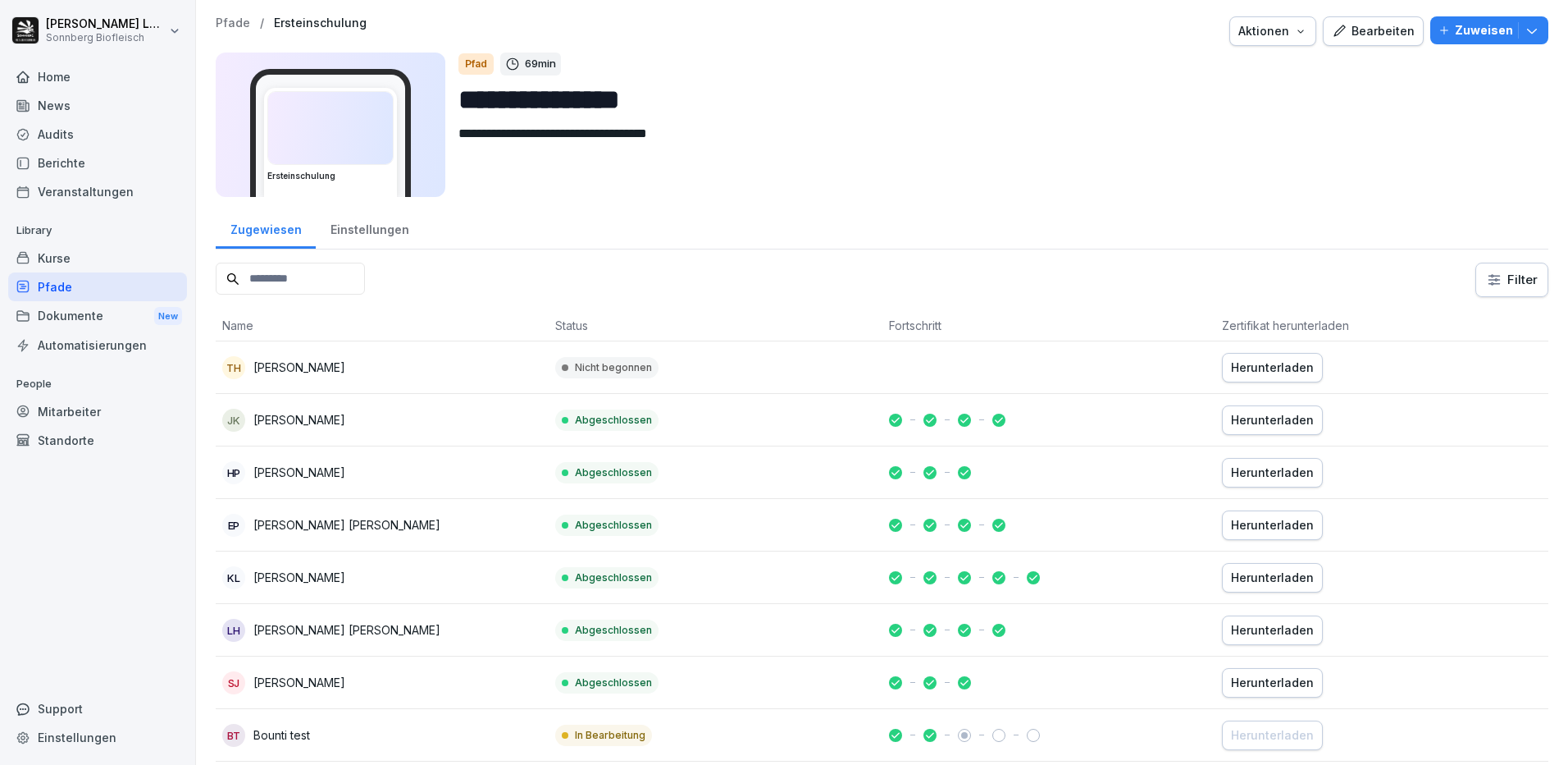
click at [1523, 30] on icon "button" at bounding box center [1531, 30] width 16 height 16
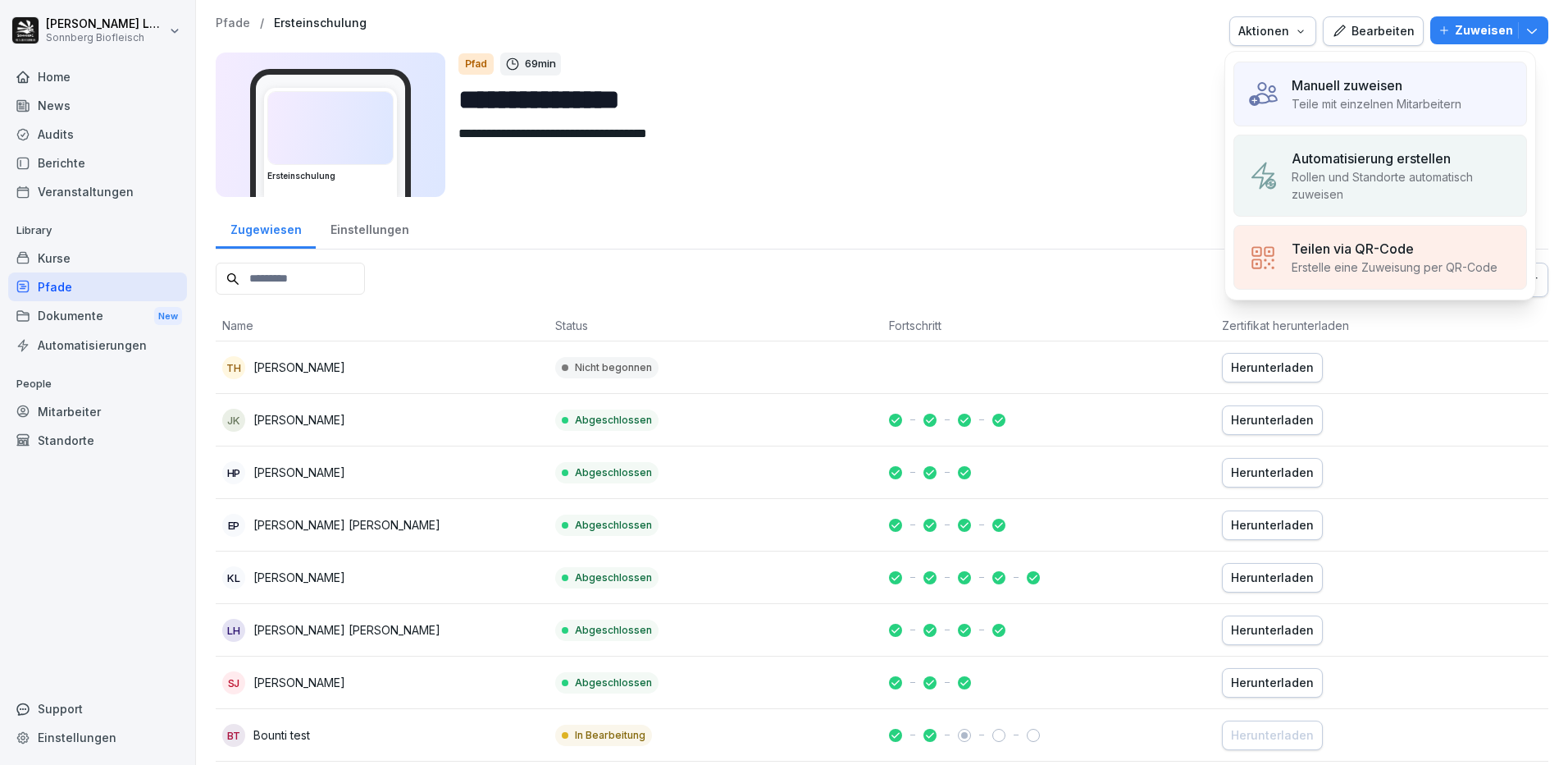
click at [1331, 94] on p "Manuell zuweisen" at bounding box center [1346, 86] width 111 height 20
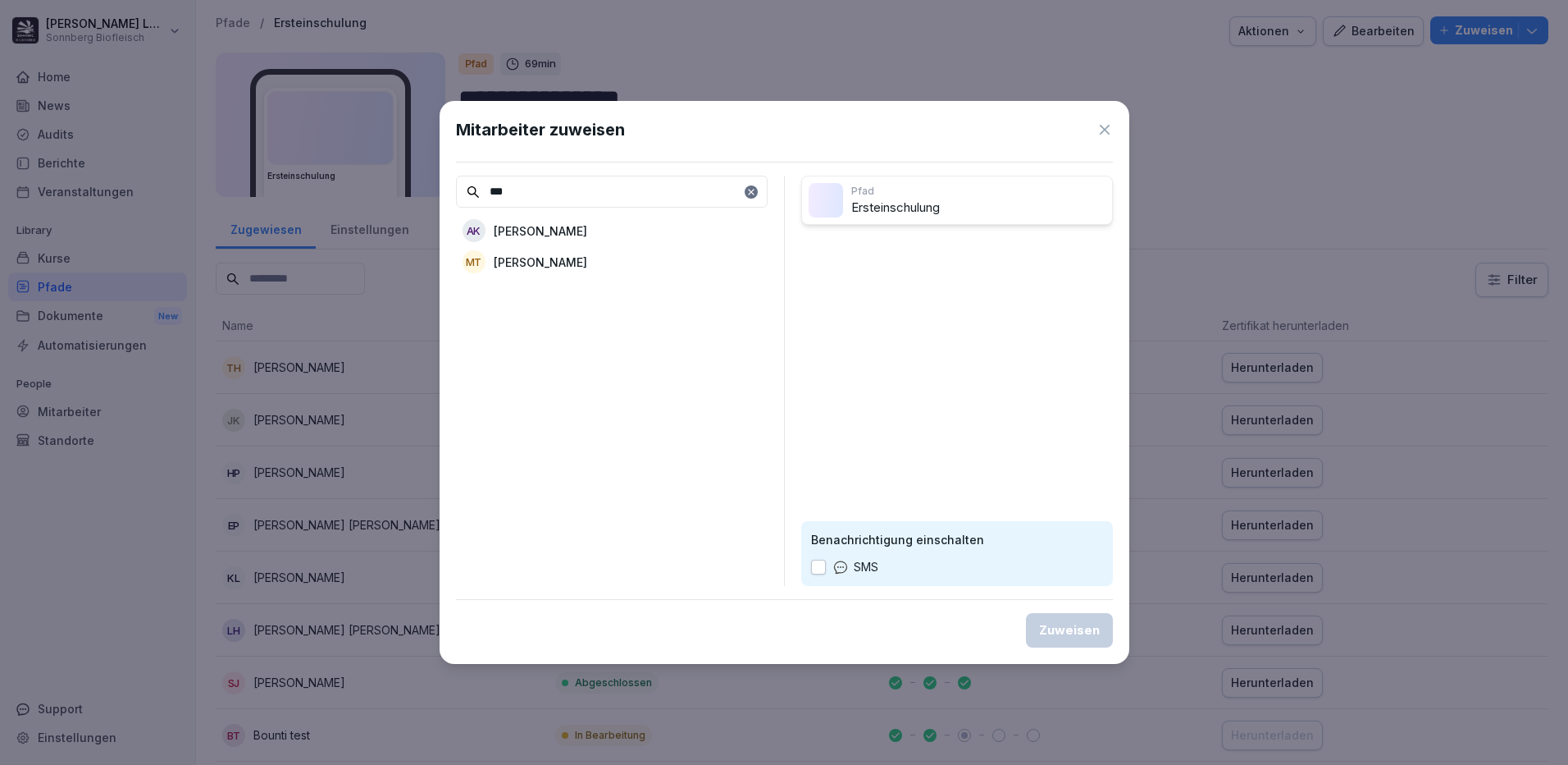
type input "***"
click at [611, 259] on div "MT [PERSON_NAME]" at bounding box center [611, 262] width 312 height 30
click at [1079, 631] on div "Zuweisen" at bounding box center [1068, 630] width 61 height 18
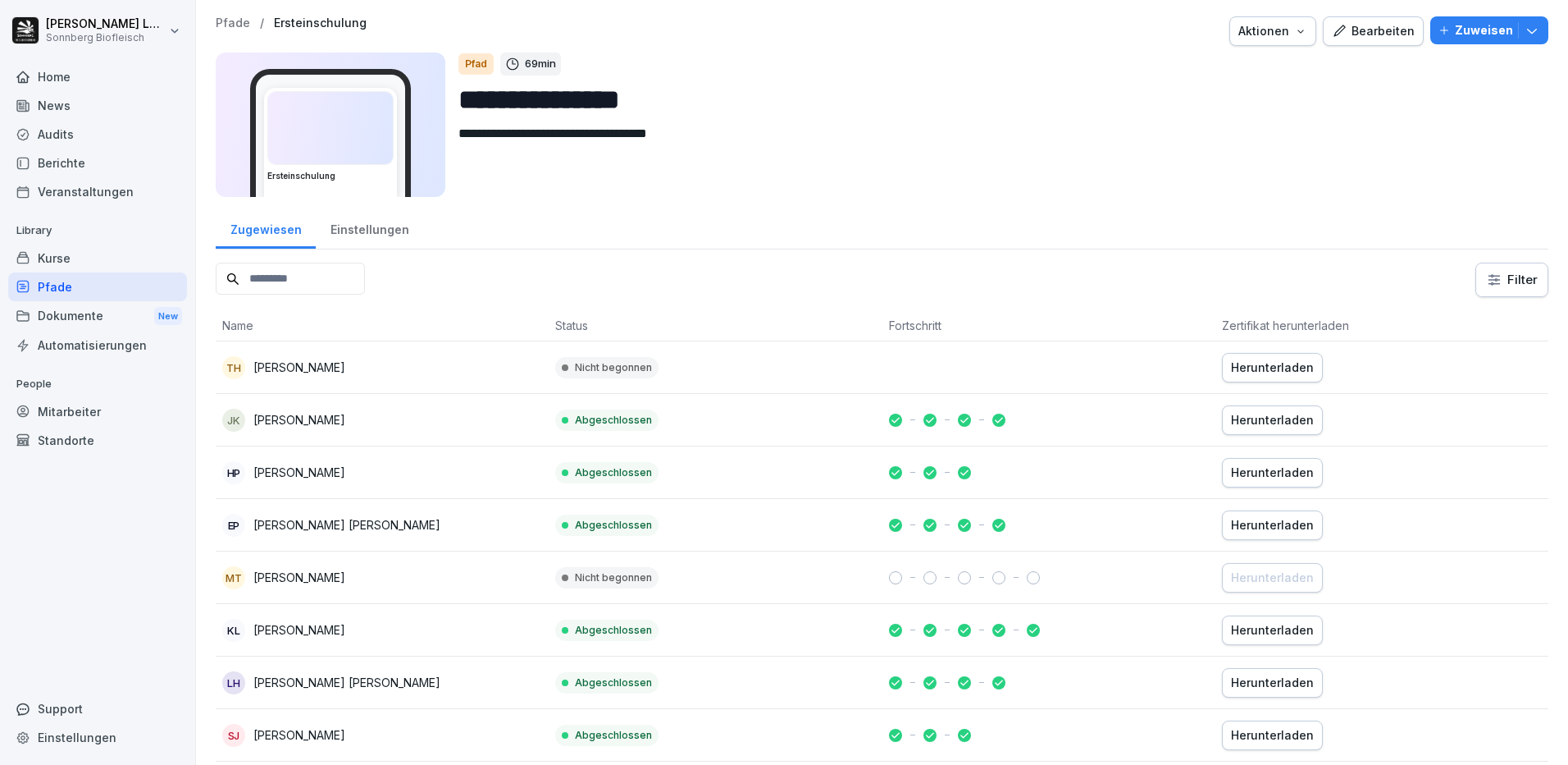
click at [103, 292] on div "Pfade" at bounding box center [98, 286] width 179 height 29
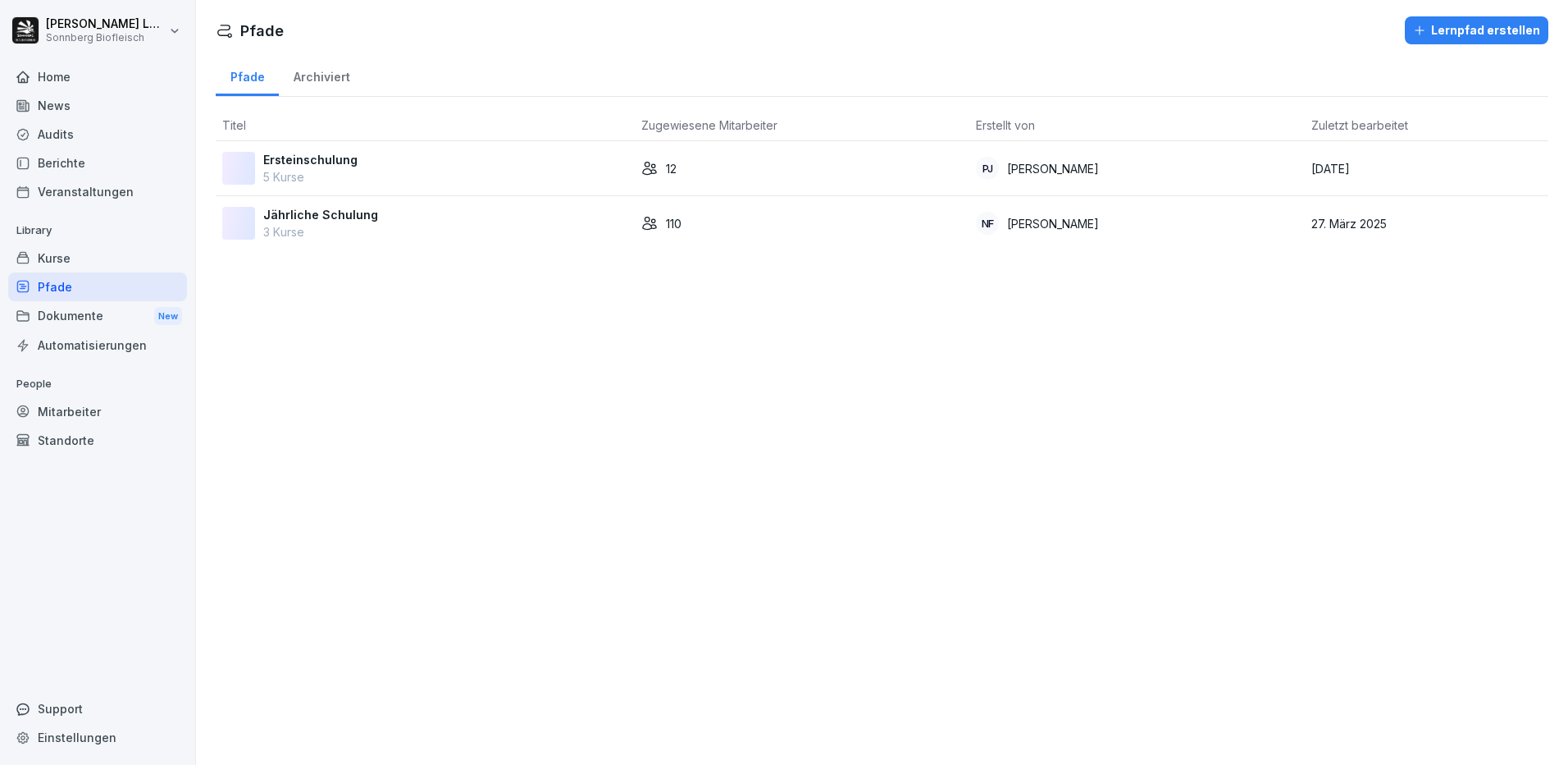
click at [331, 234] on p "3 Kurse" at bounding box center [320, 231] width 114 height 17
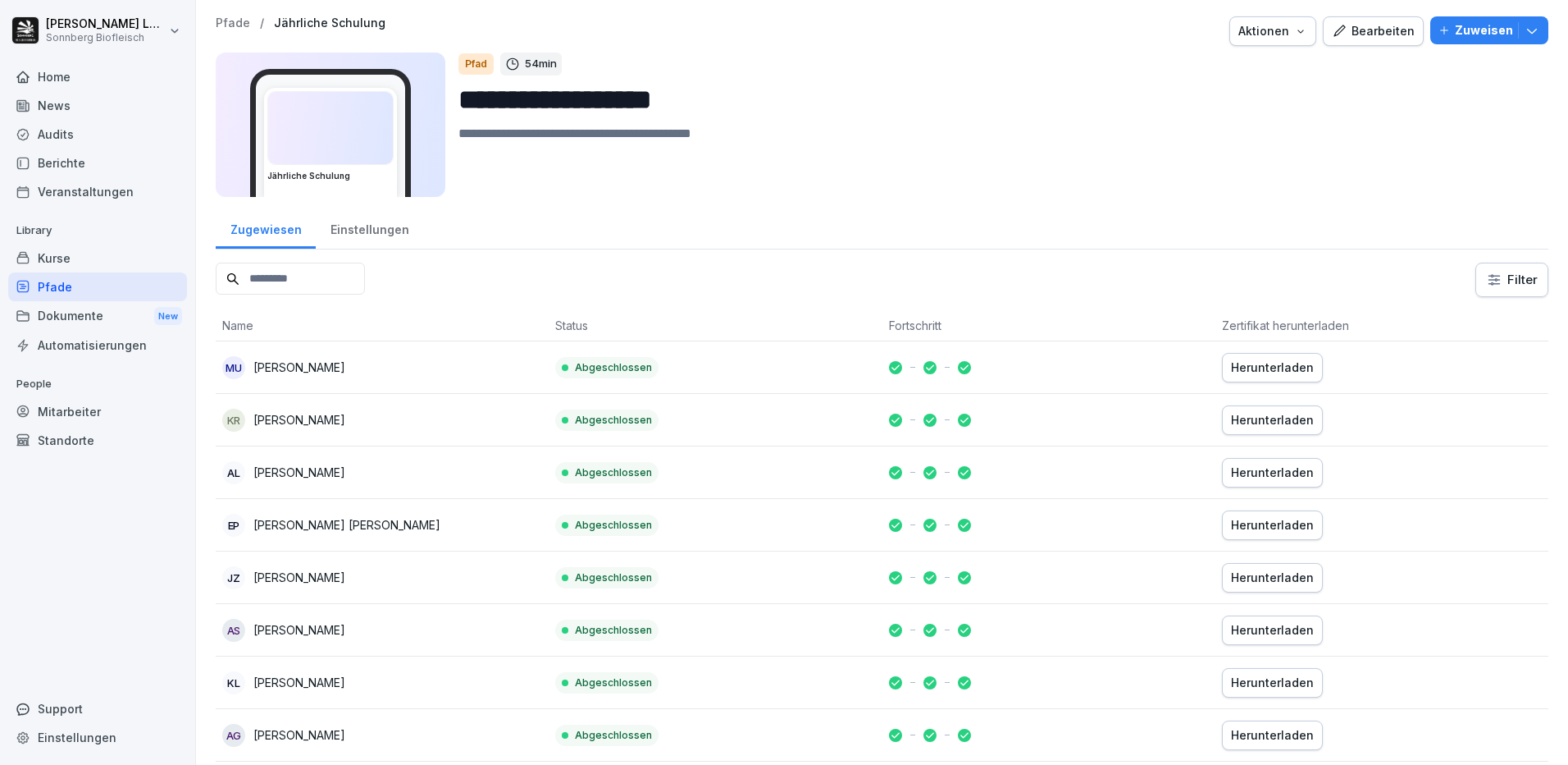
click at [310, 277] on input at bounding box center [291, 279] width 149 height 32
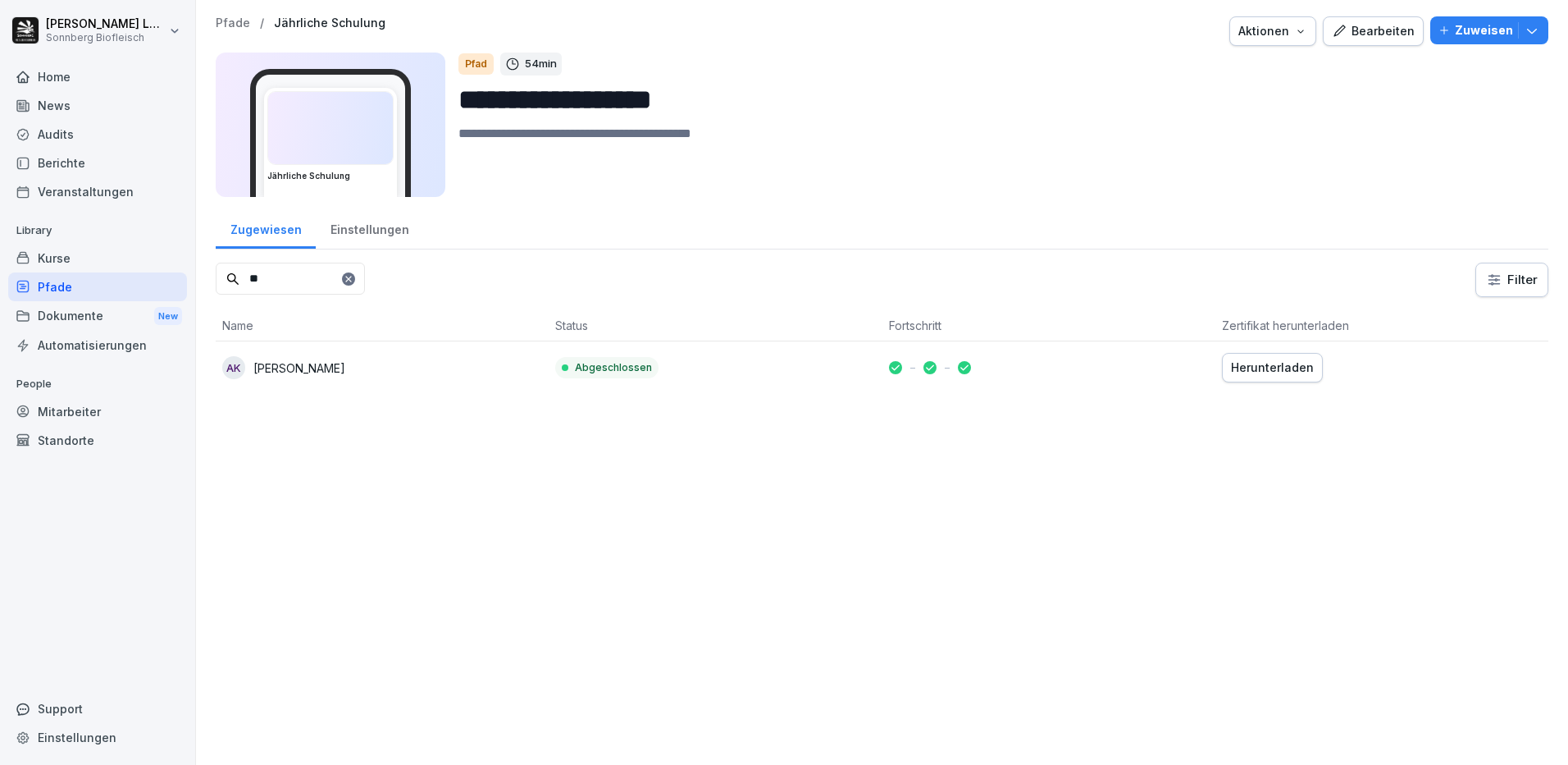
type input "*"
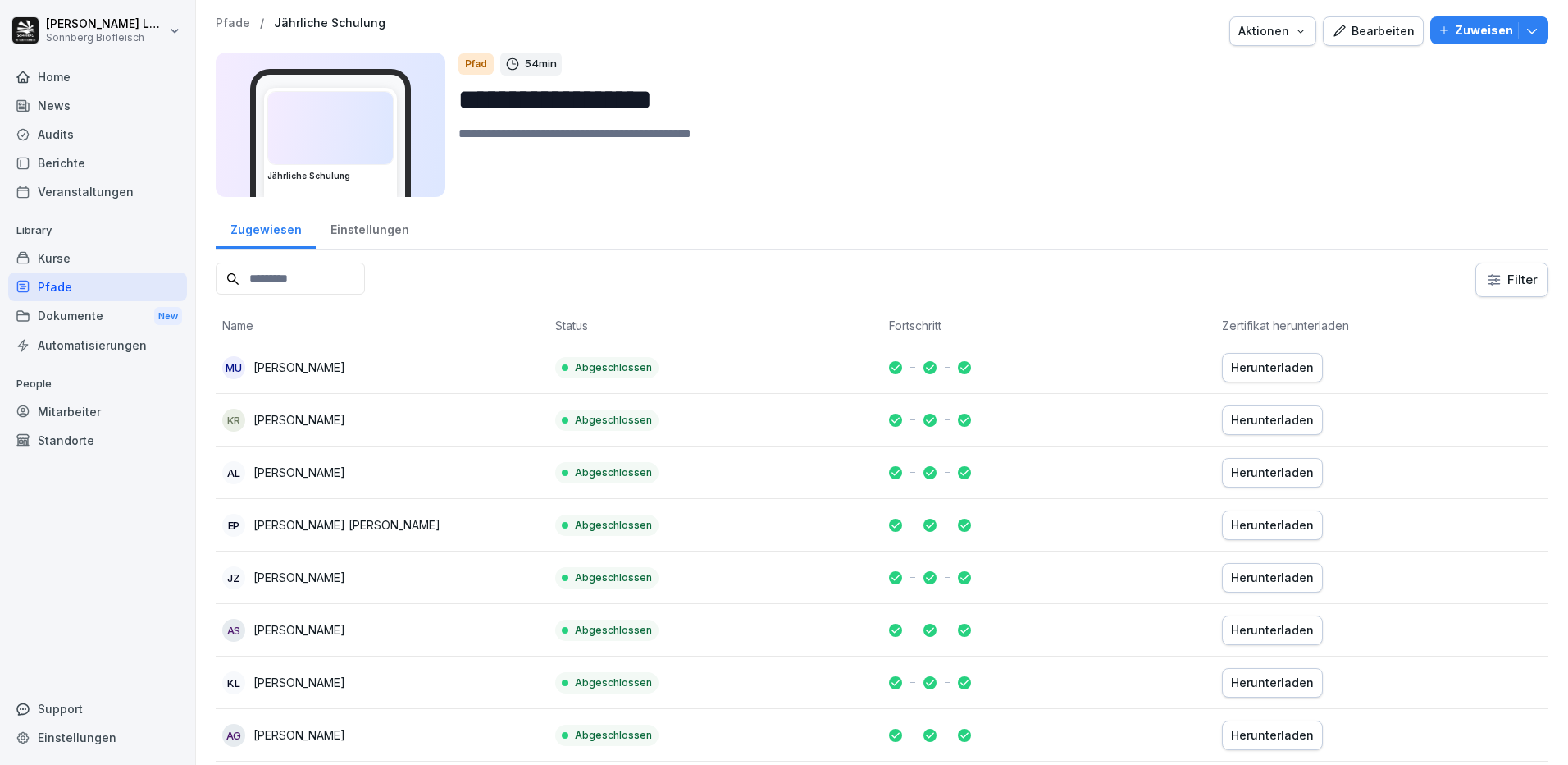
click at [72, 258] on div "Kurse" at bounding box center [98, 258] width 179 height 29
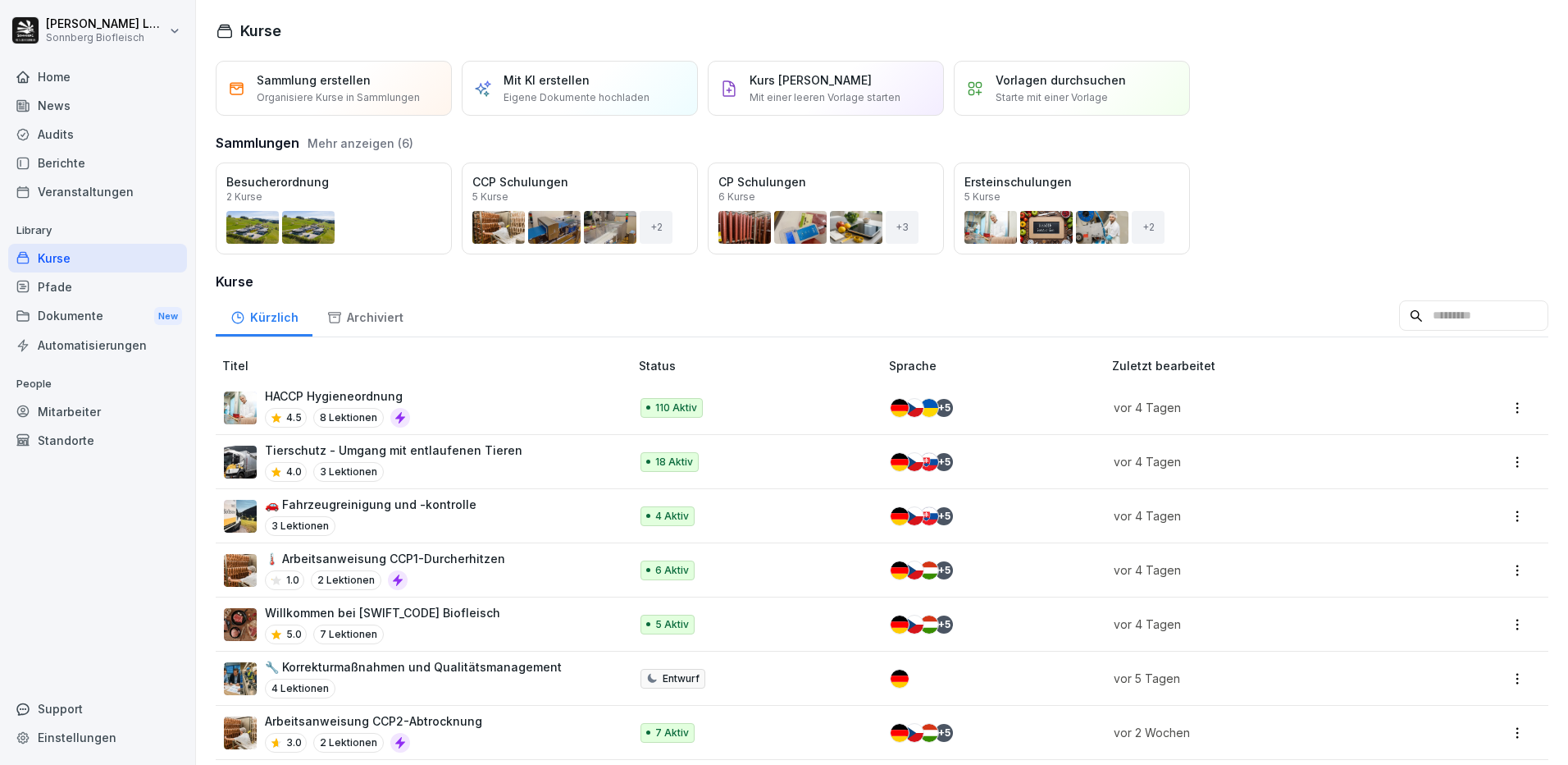
click at [49, 286] on div "Pfade" at bounding box center [98, 286] width 179 height 29
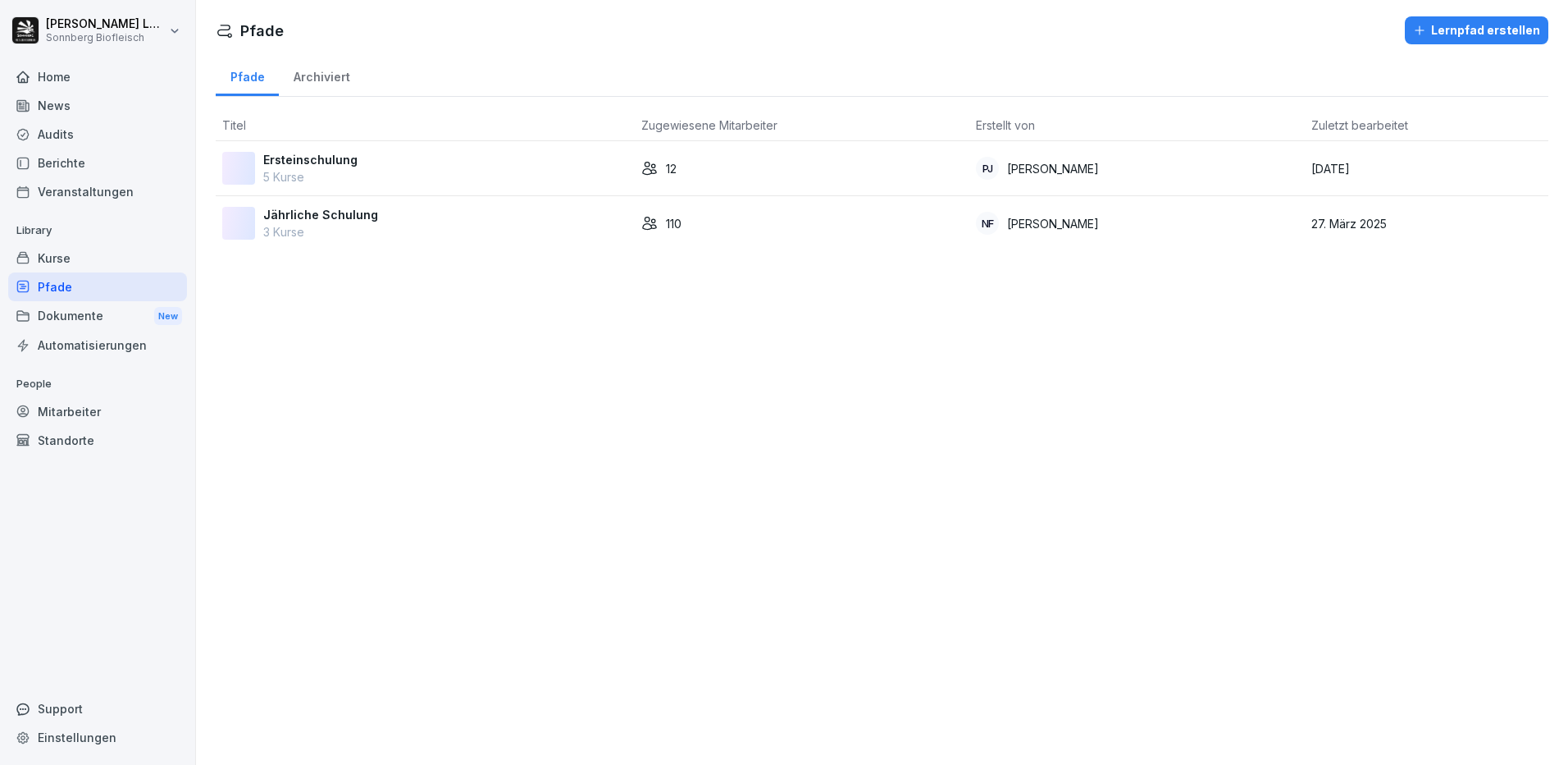
click at [383, 167] on div "Ersteinschulung 5 Kurse" at bounding box center [425, 168] width 406 height 35
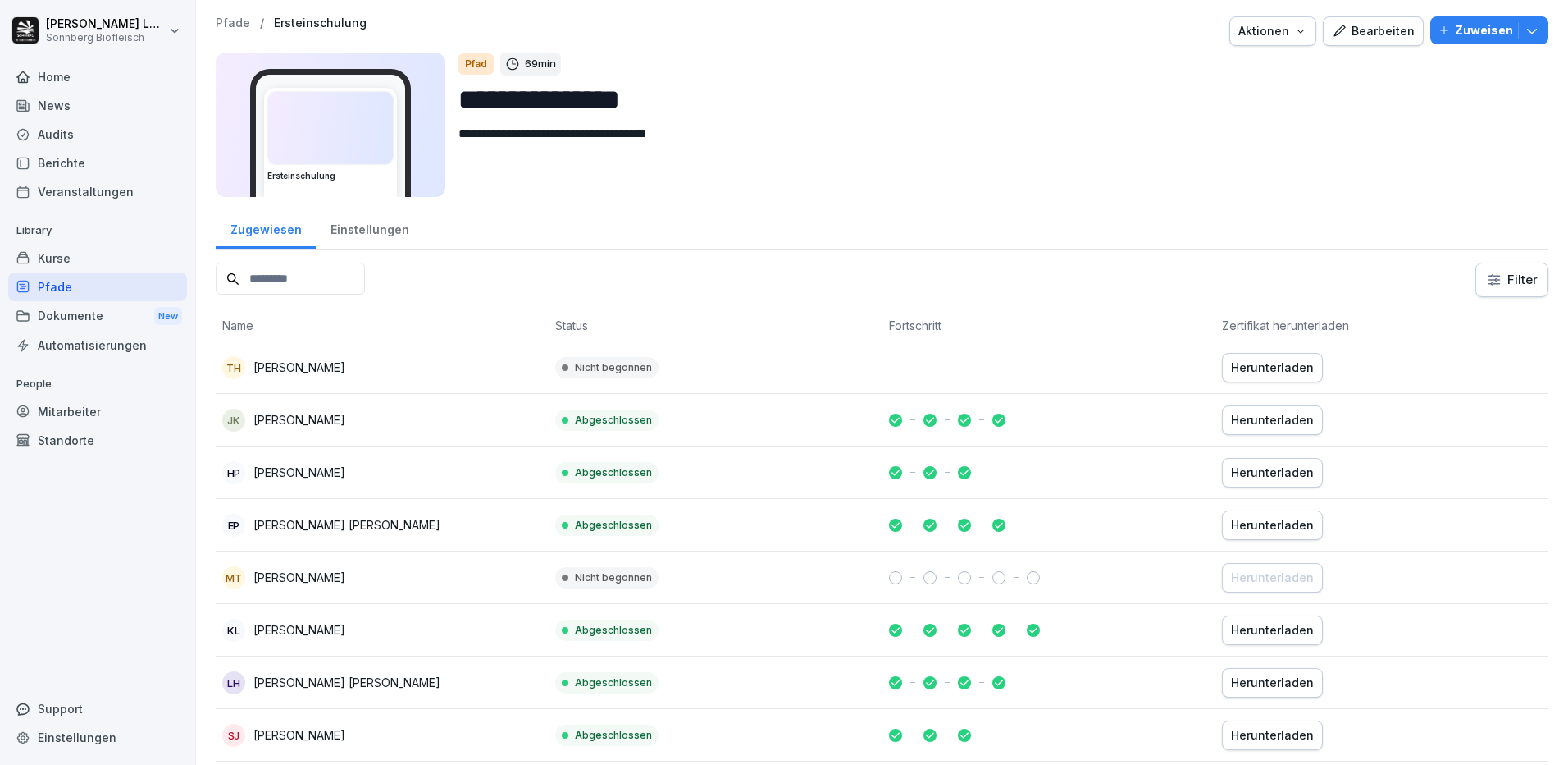
scroll to position [235, 0]
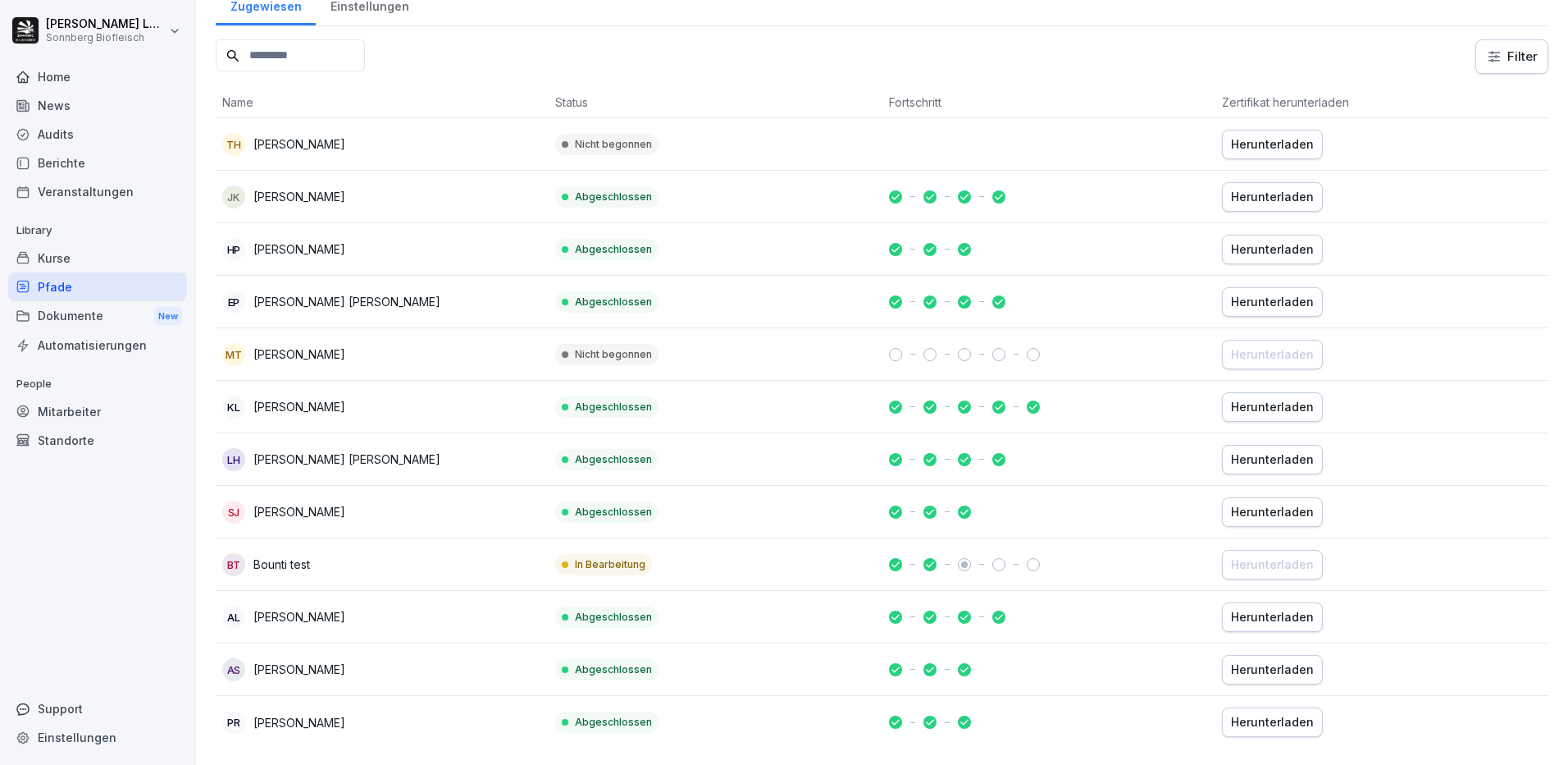
click at [93, 428] on div "Standorte" at bounding box center [98, 439] width 179 height 29
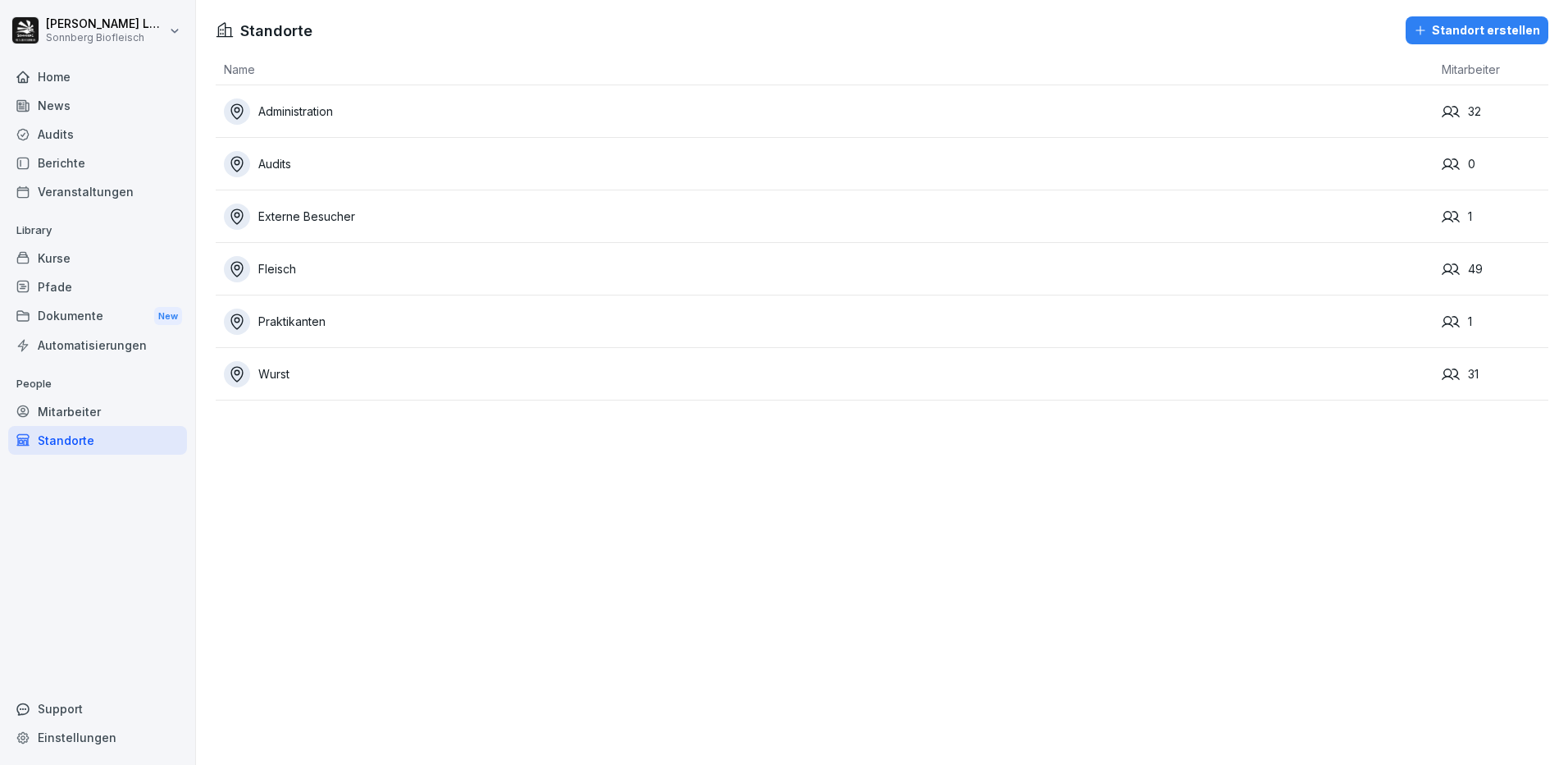
click at [98, 416] on div "Mitarbeiter" at bounding box center [98, 411] width 179 height 29
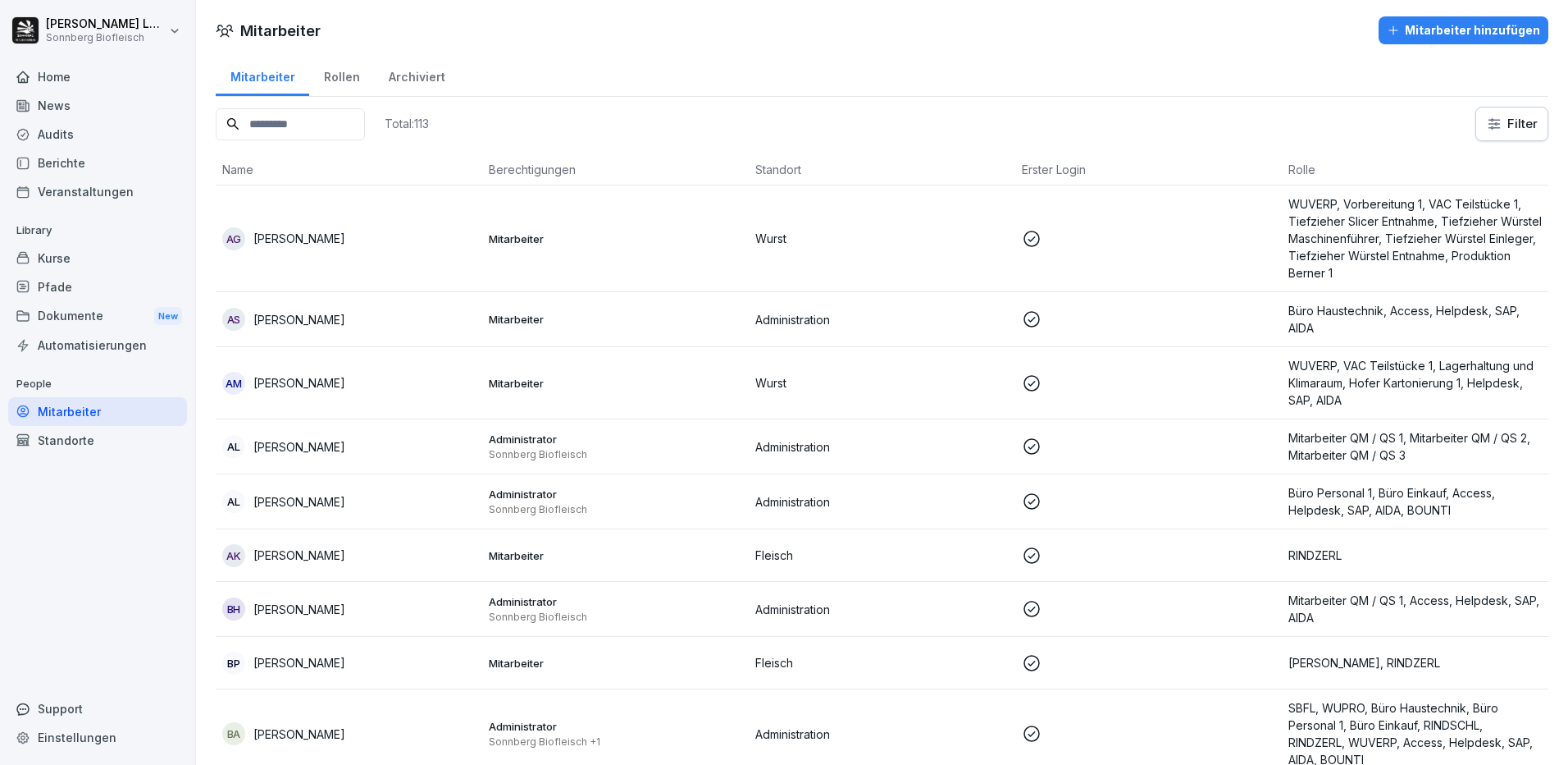
click at [286, 128] on input at bounding box center [291, 125] width 149 height 32
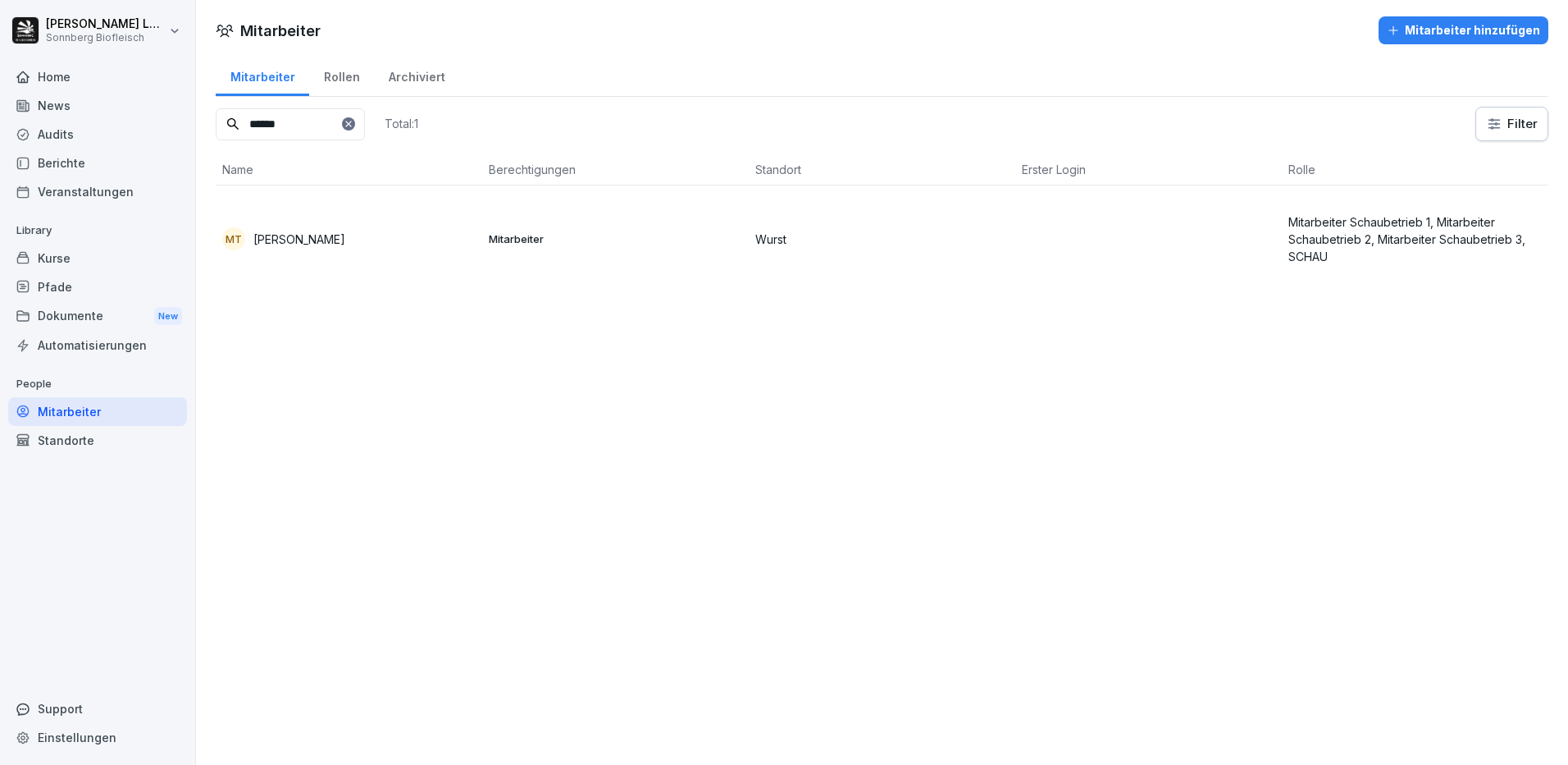
type input "******"
click at [336, 252] on td "MT Margit Temper" at bounding box center [349, 238] width 267 height 107
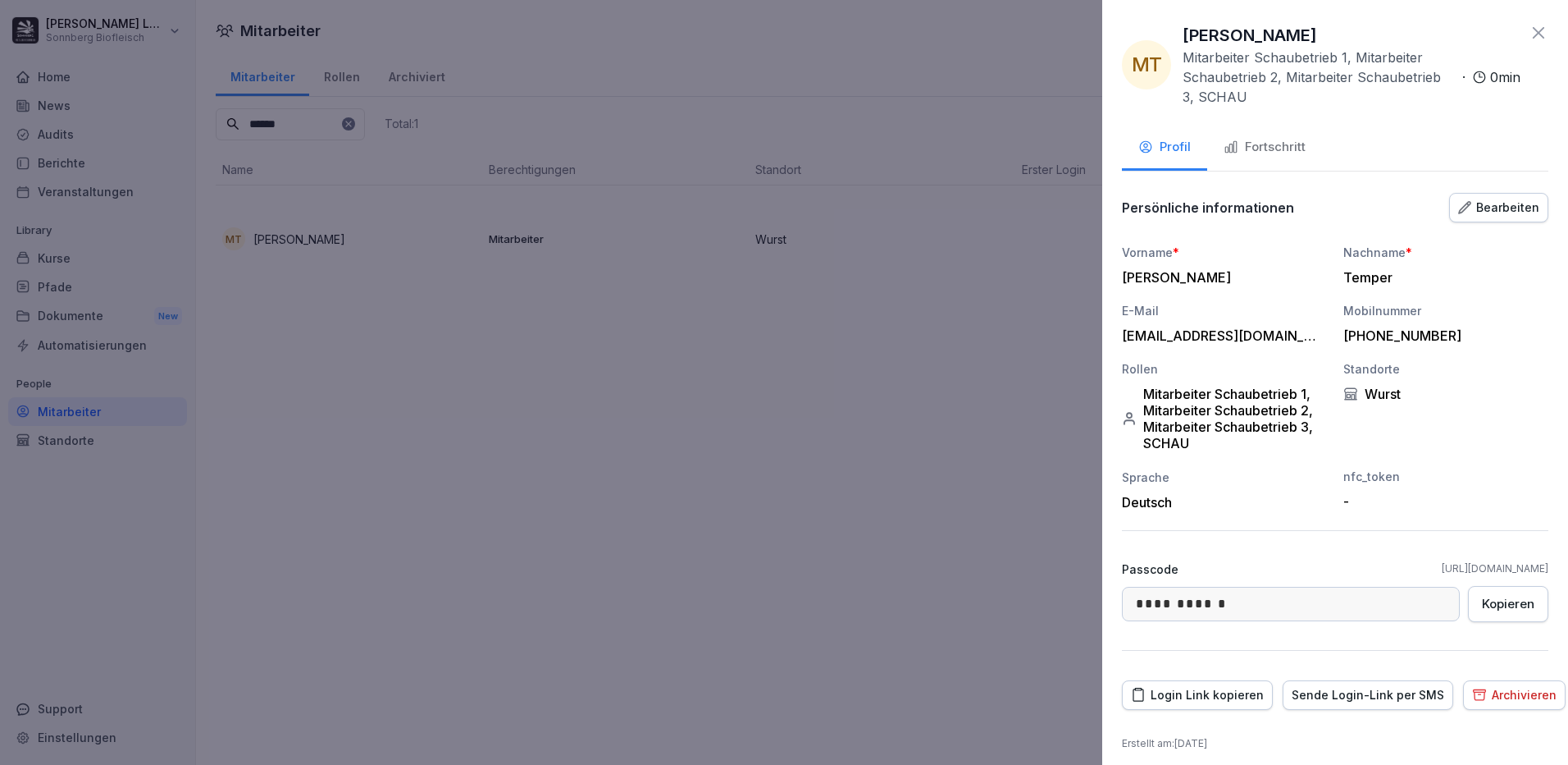
click at [1300, 137] on div "Fortschritt" at bounding box center [1264, 146] width 82 height 19
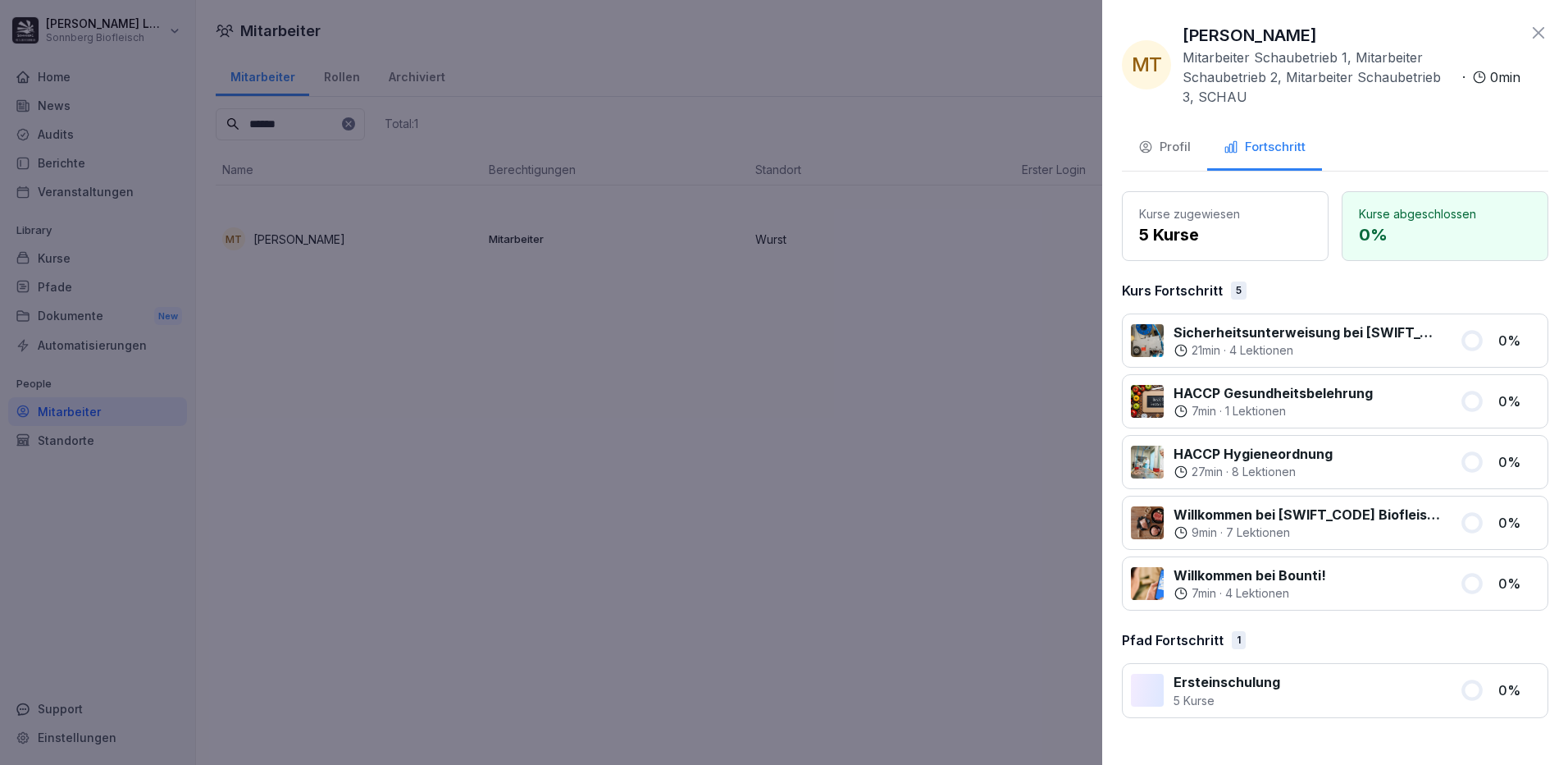
click at [1177, 148] on div "Profil" at bounding box center [1164, 146] width 53 height 19
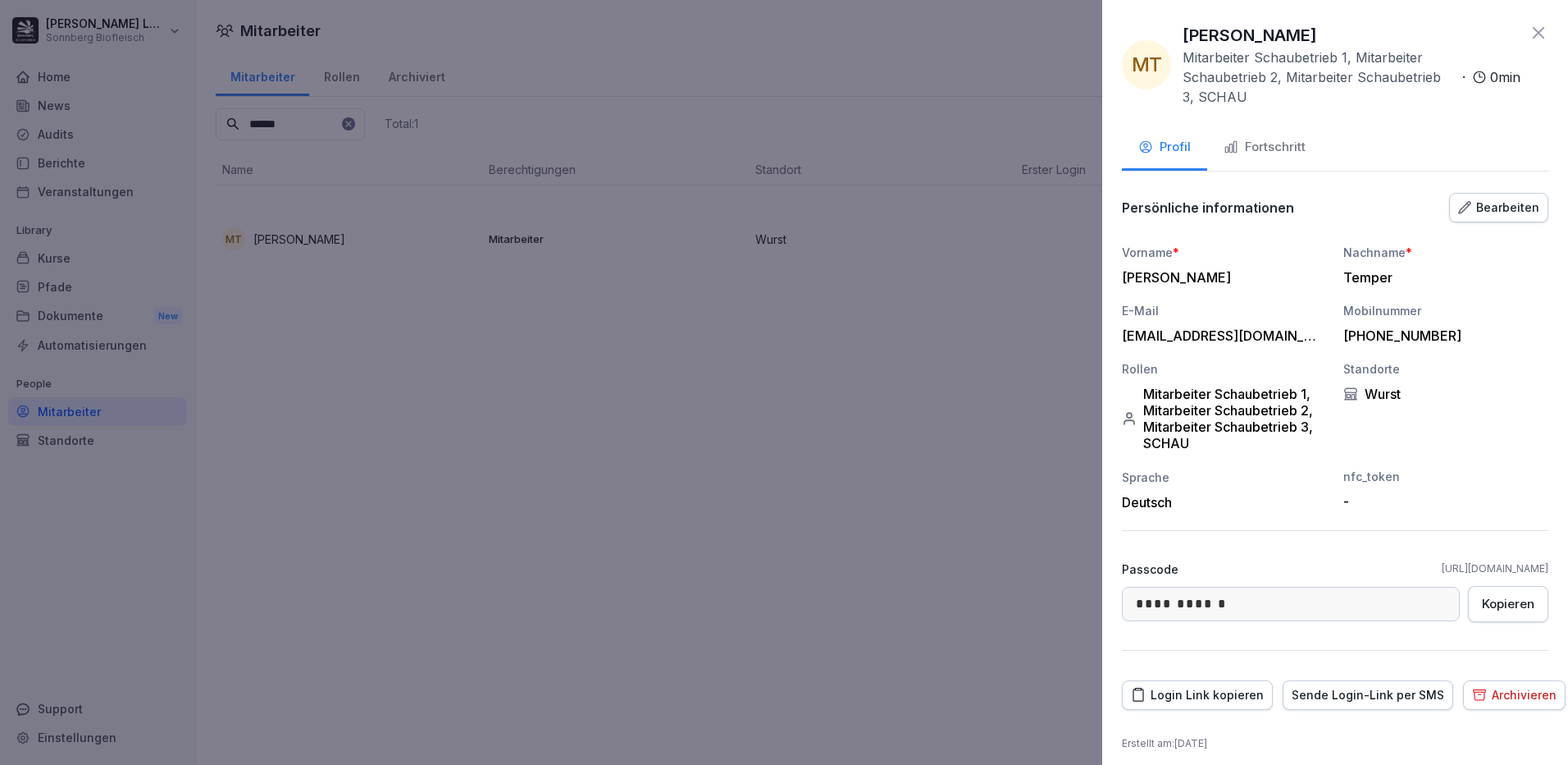
scroll to position [9, 0]
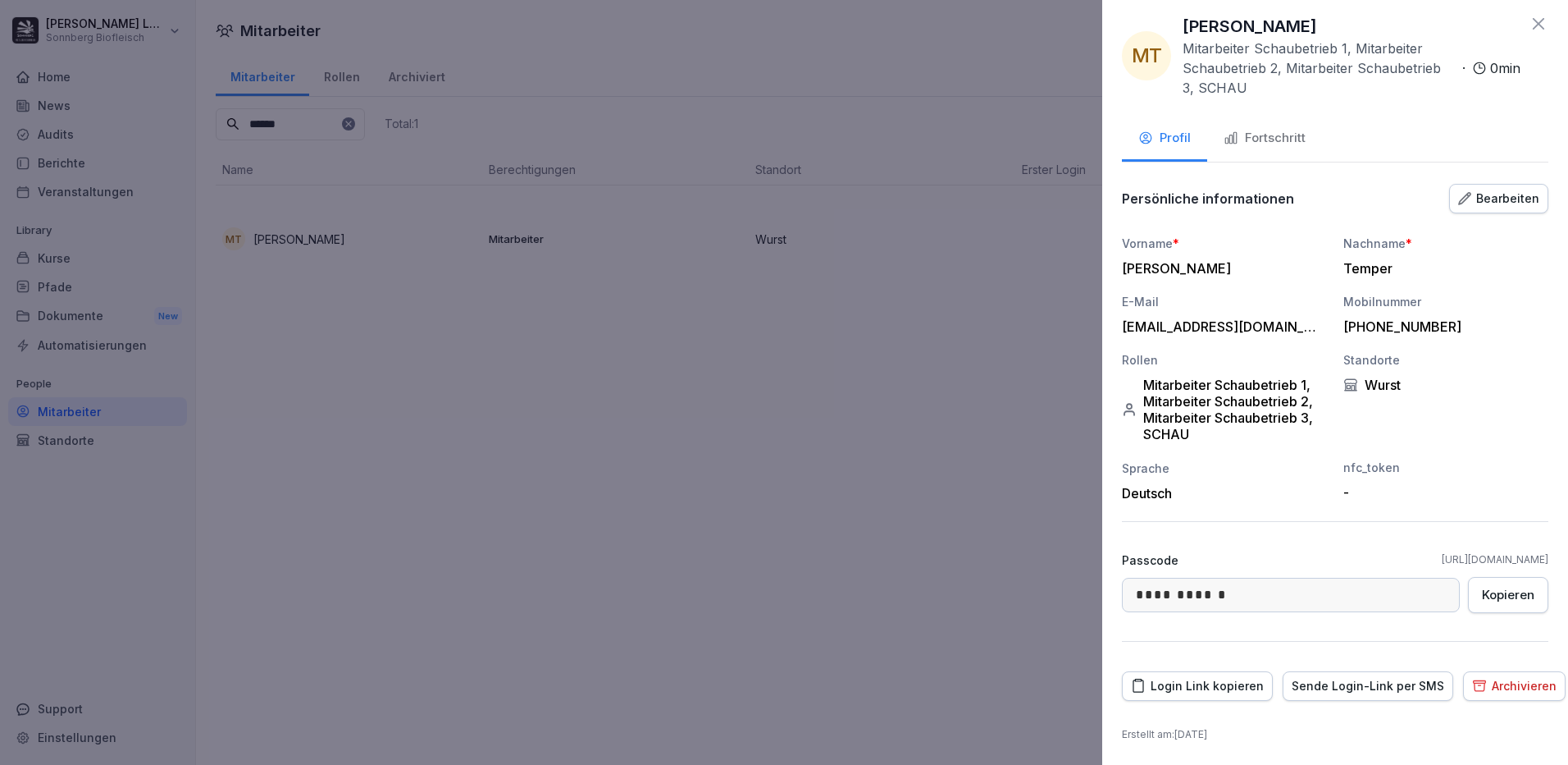
click at [1212, 696] on button "Login Link kopieren" at bounding box center [1198, 686] width 151 height 30
click at [523, 489] on div at bounding box center [784, 382] width 1568 height 765
